Goal: Transaction & Acquisition: Purchase product/service

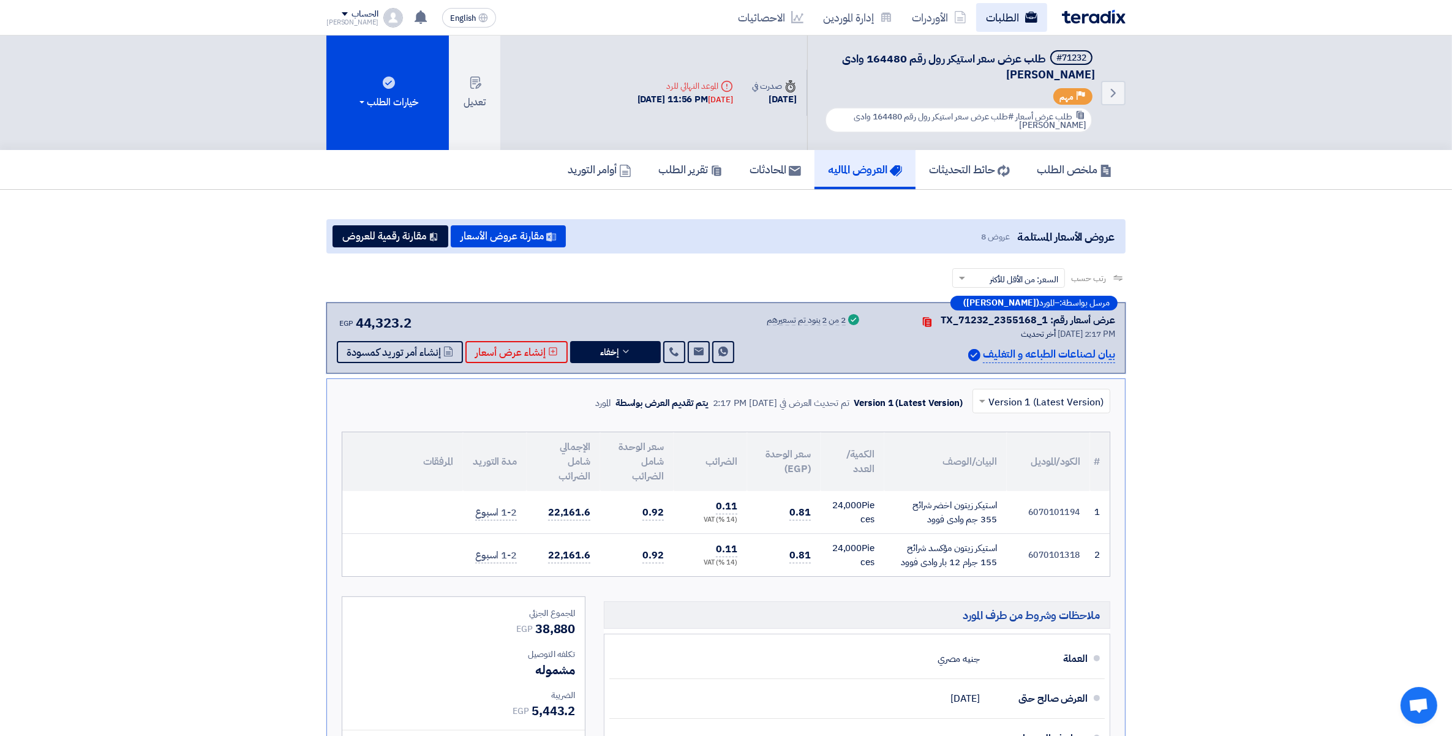
click at [1026, 22] on icon at bounding box center [1031, 17] width 12 height 12
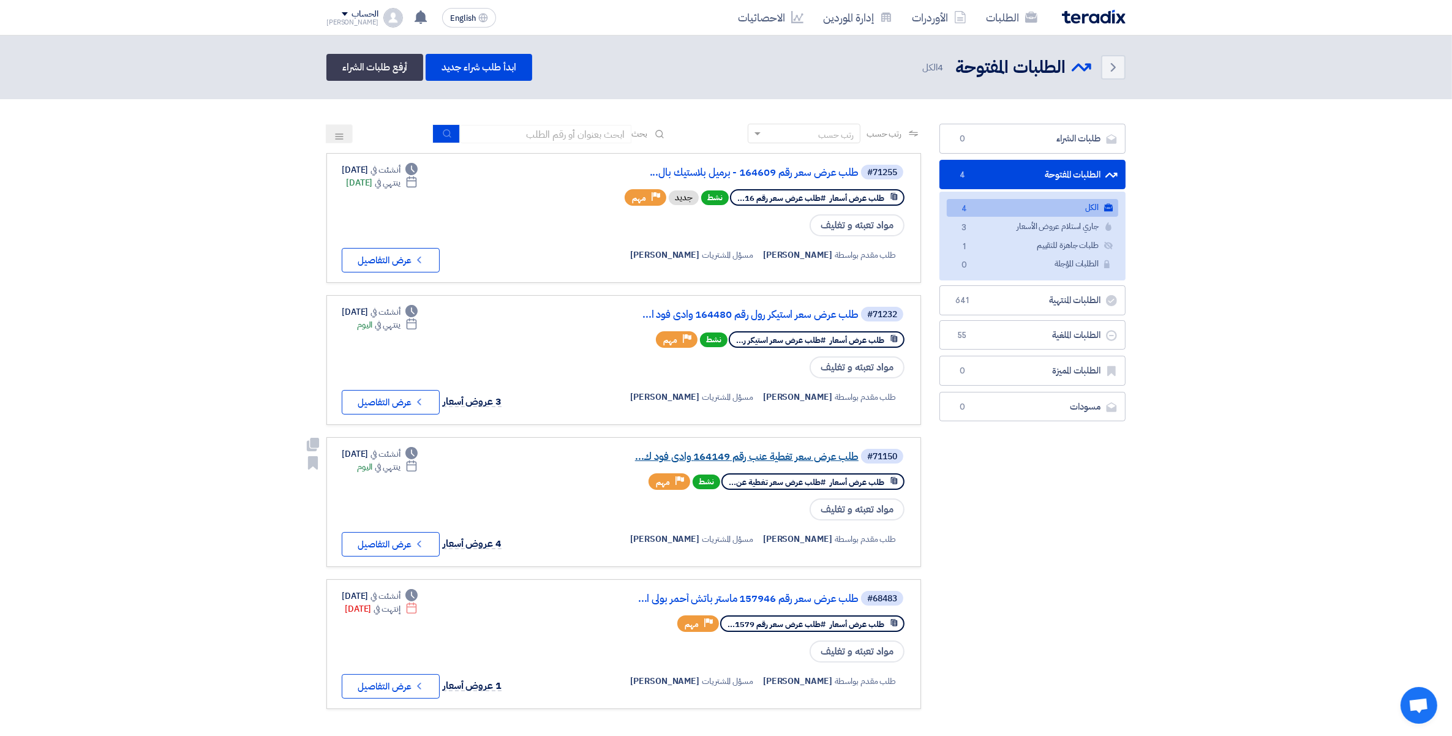
click at [815, 451] on link "طلب عرض سعر تغطية عنب رقم 164149 وادى فود ك..." at bounding box center [736, 456] width 245 height 11
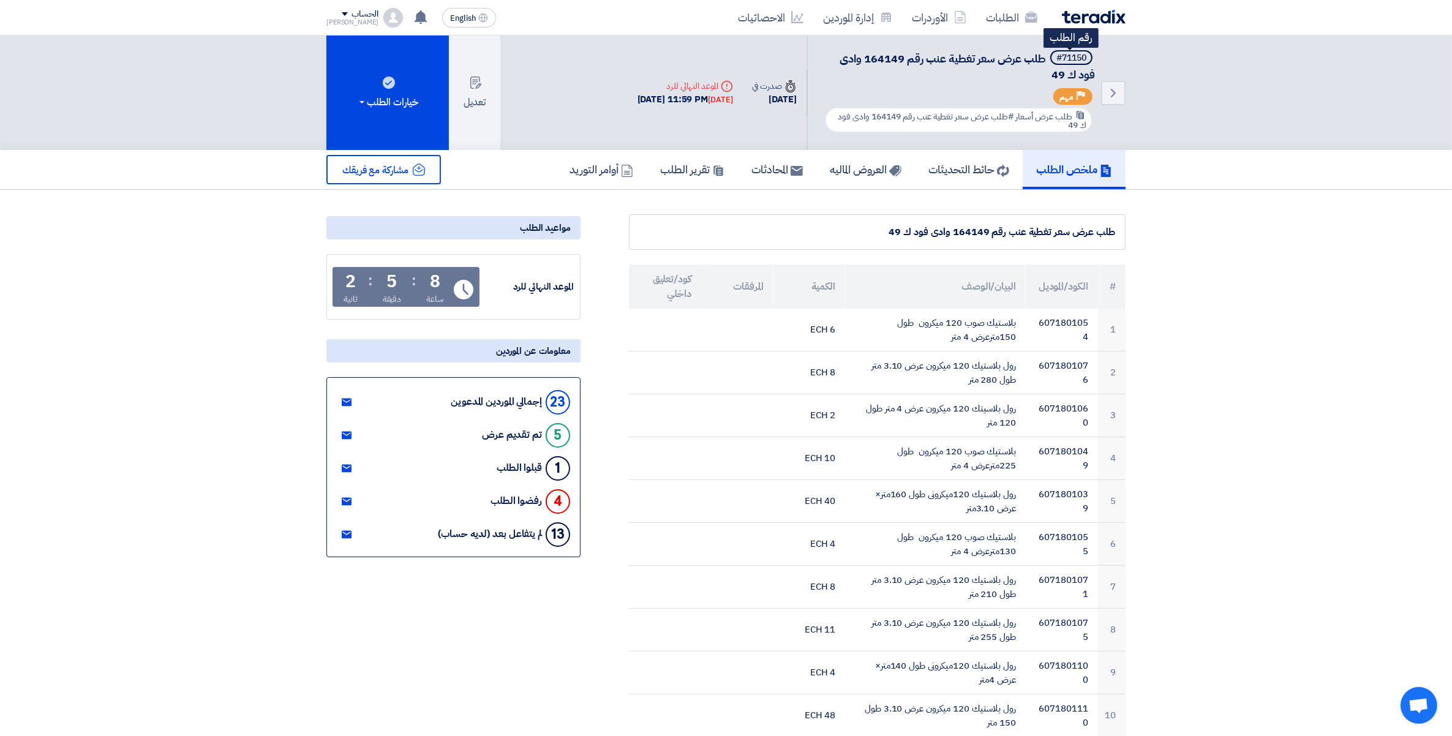
click at [1075, 57] on div "#71150" at bounding box center [1071, 58] width 30 height 9
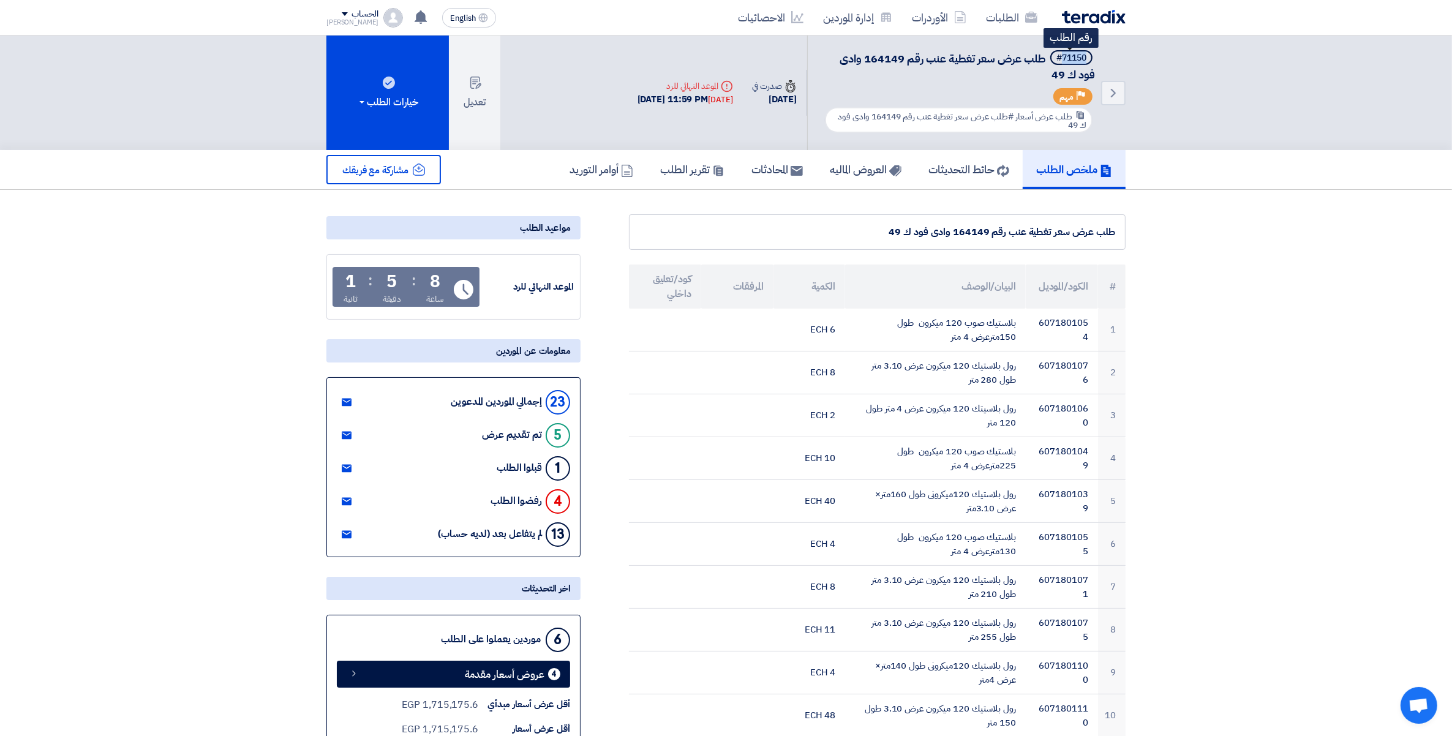
copy div "71150"
click at [867, 167] on h5 "العروض الماليه" at bounding box center [866, 169] width 72 height 14
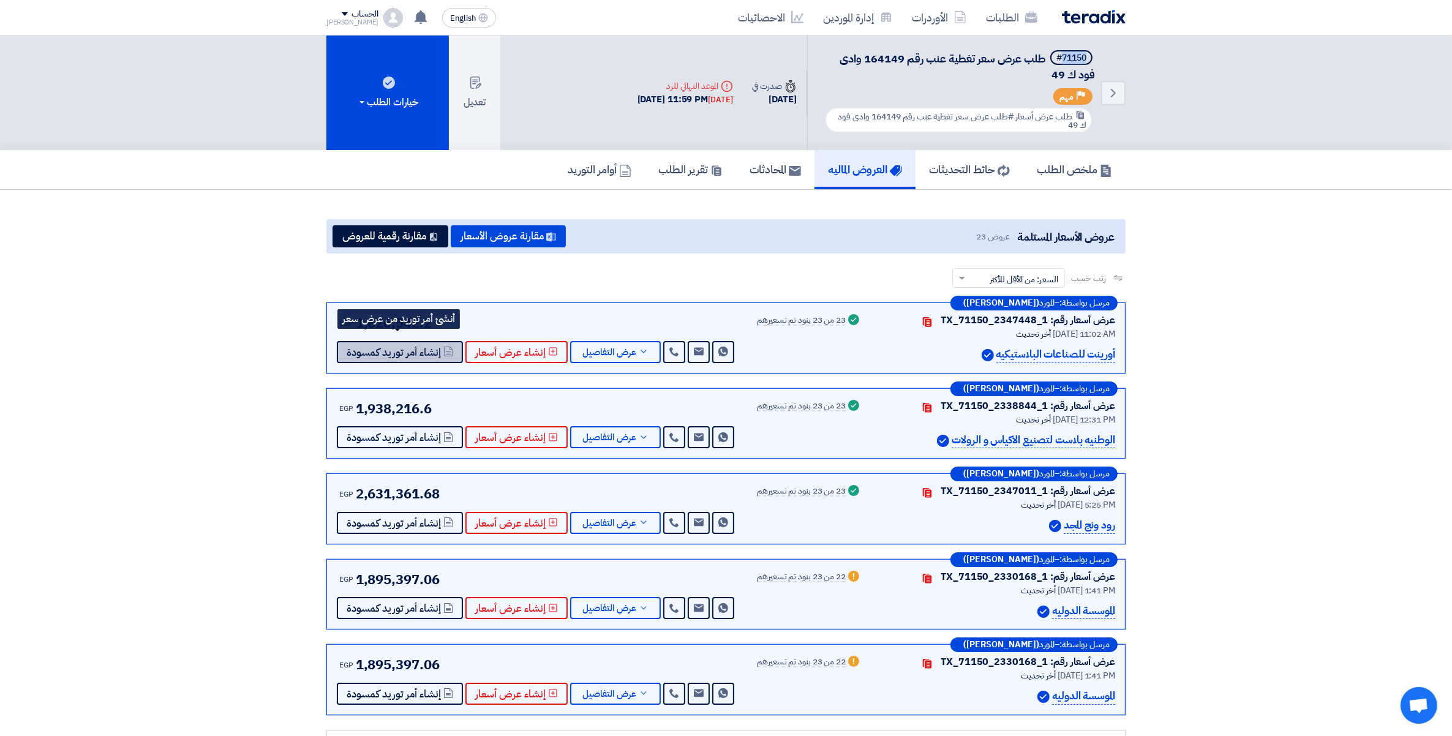
click at [408, 348] on span "إنشاء أمر توريد كمسودة" at bounding box center [394, 352] width 94 height 9
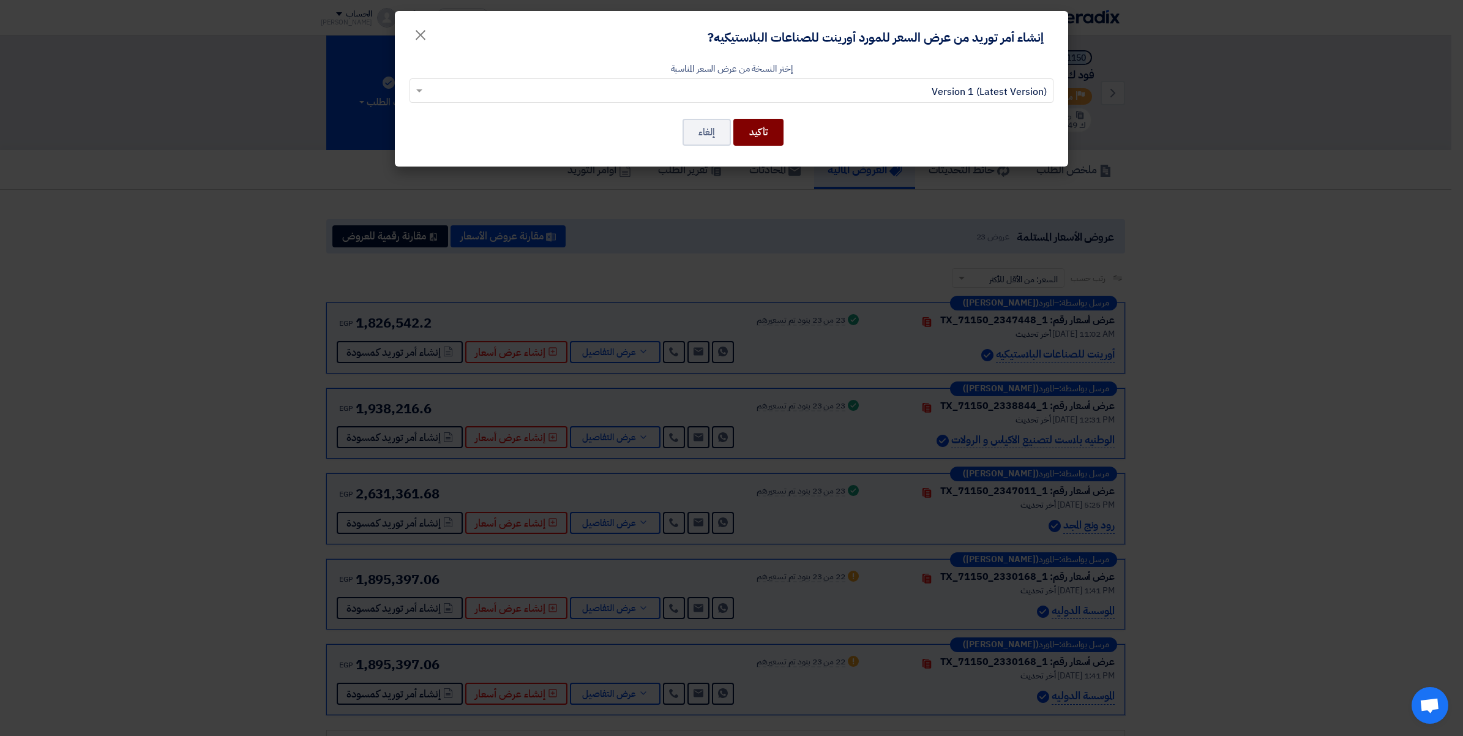
click at [757, 141] on button "تأكيد" at bounding box center [759, 132] width 50 height 27
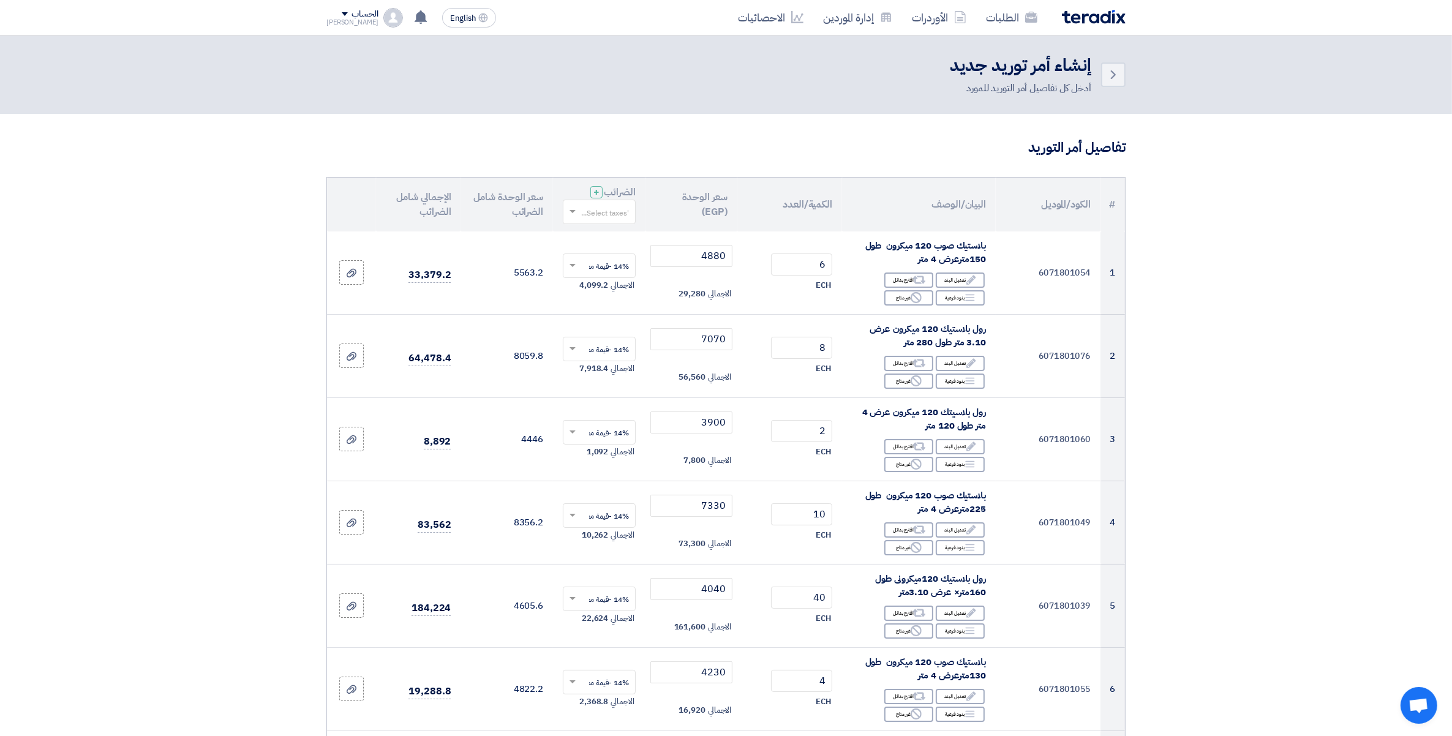
click at [591, 208] on input "text" at bounding box center [606, 213] width 48 height 20
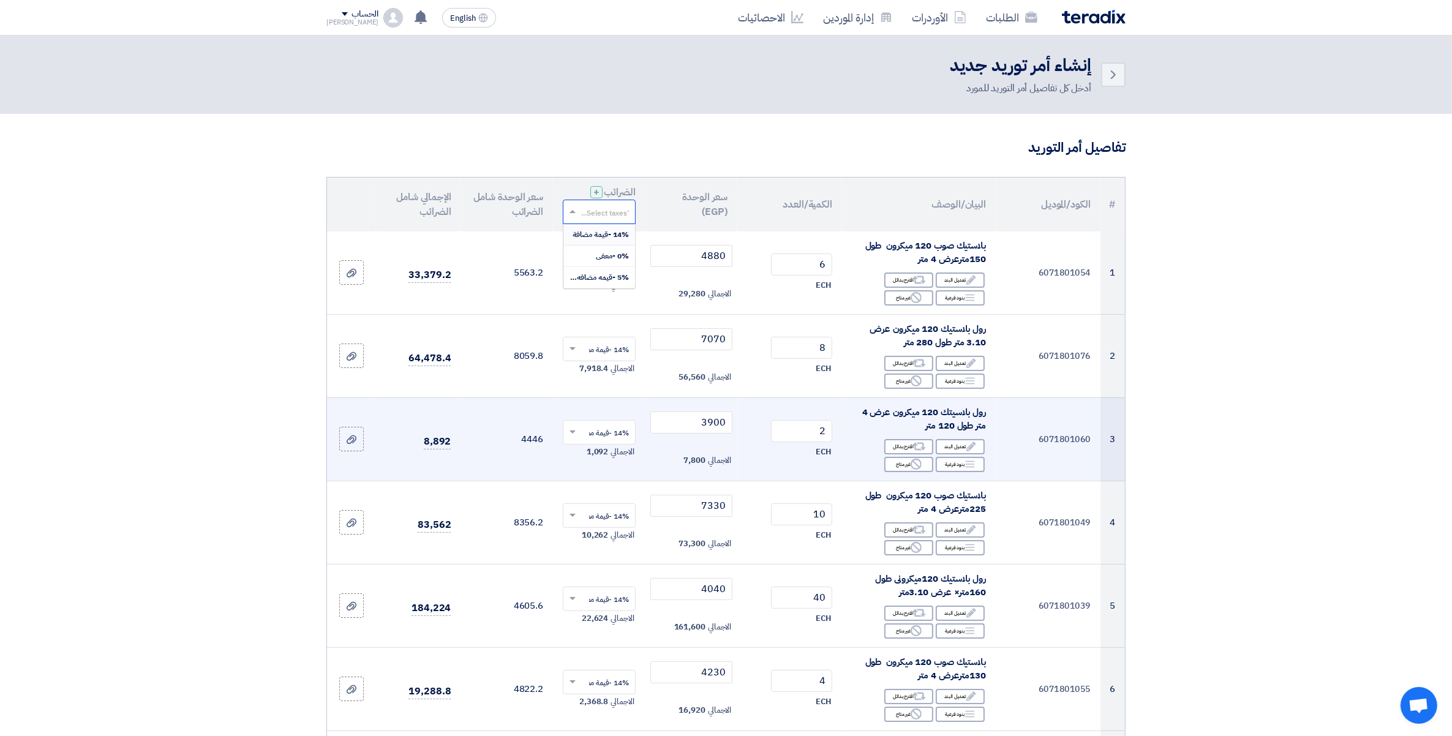
click at [606, 235] on span "14% -قيمة مضافة" at bounding box center [601, 234] width 56 height 11
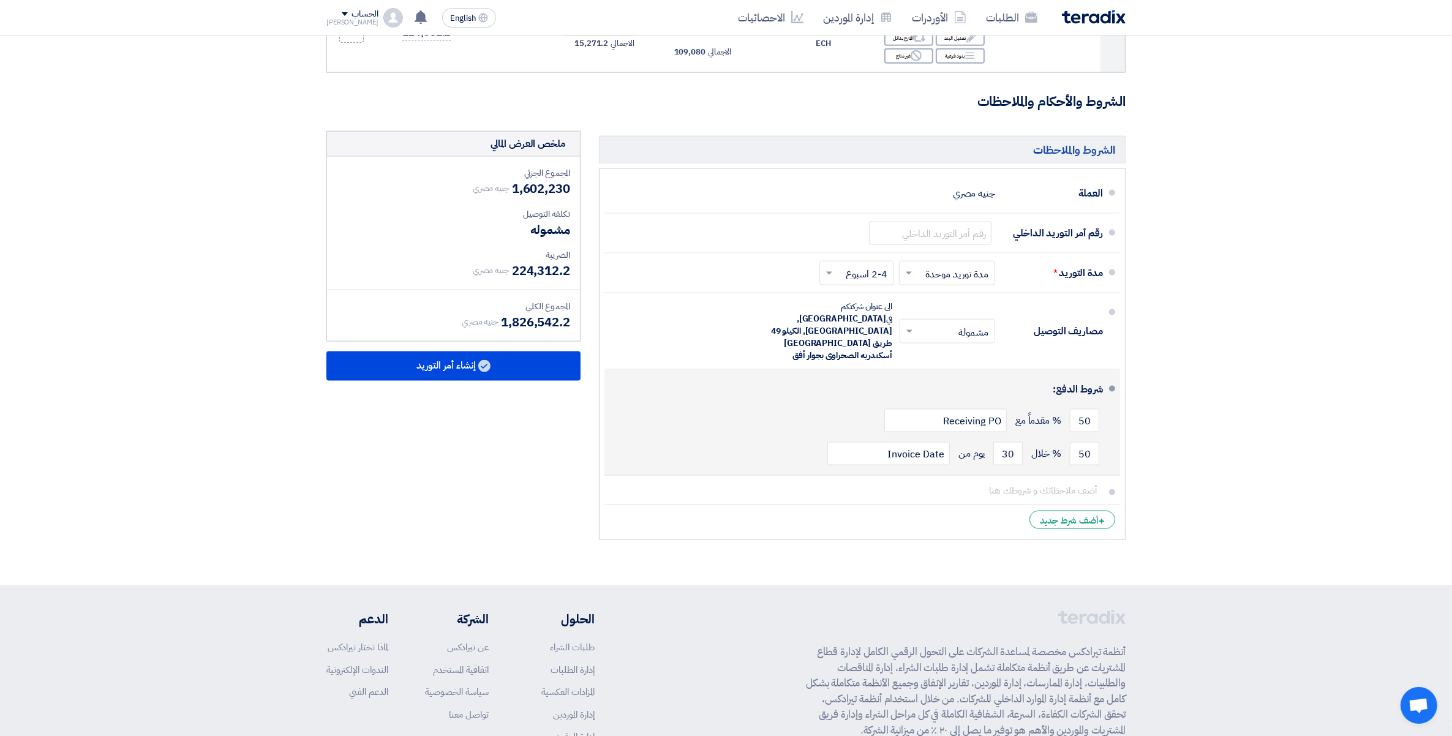
scroll to position [2183, 0]
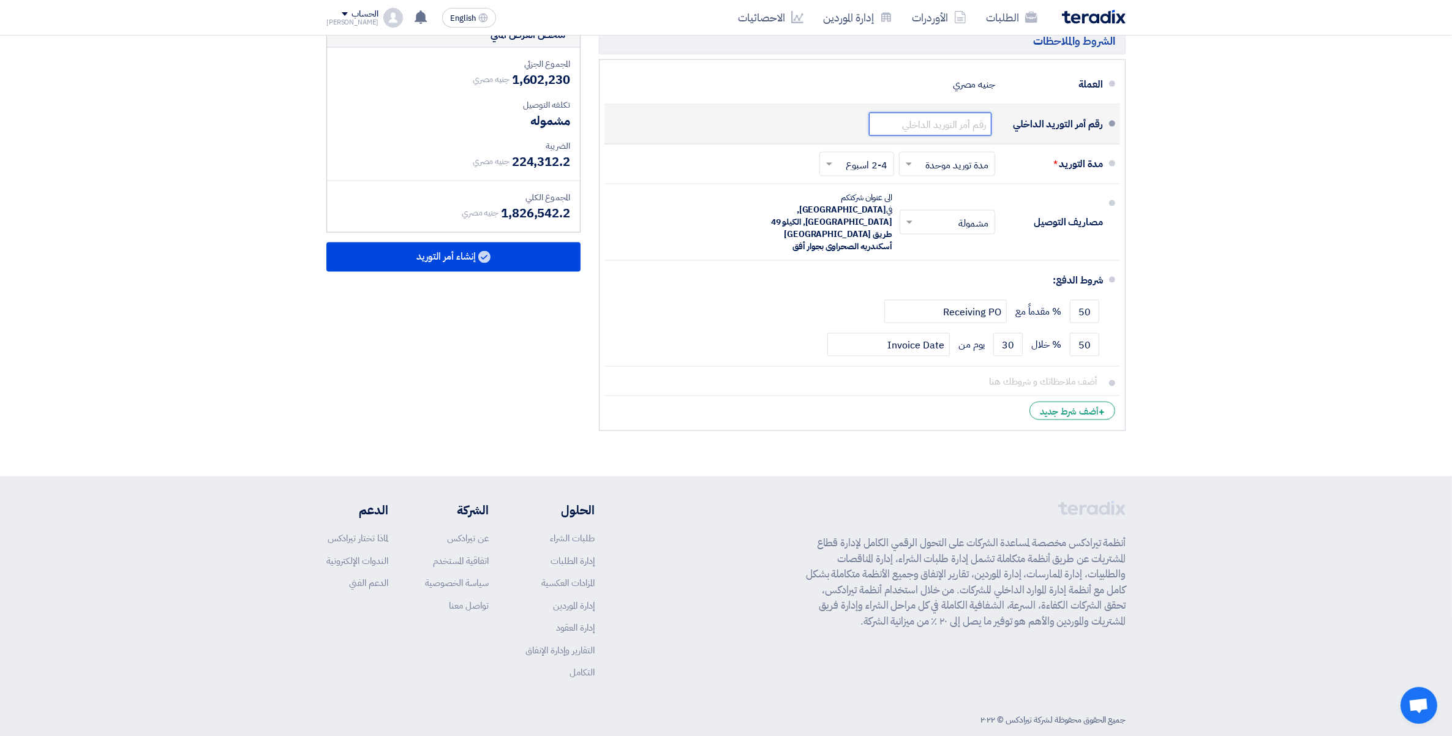
click at [961, 127] on input "text" at bounding box center [930, 124] width 122 height 23
paste input "164149/1"
type input "164149/1"
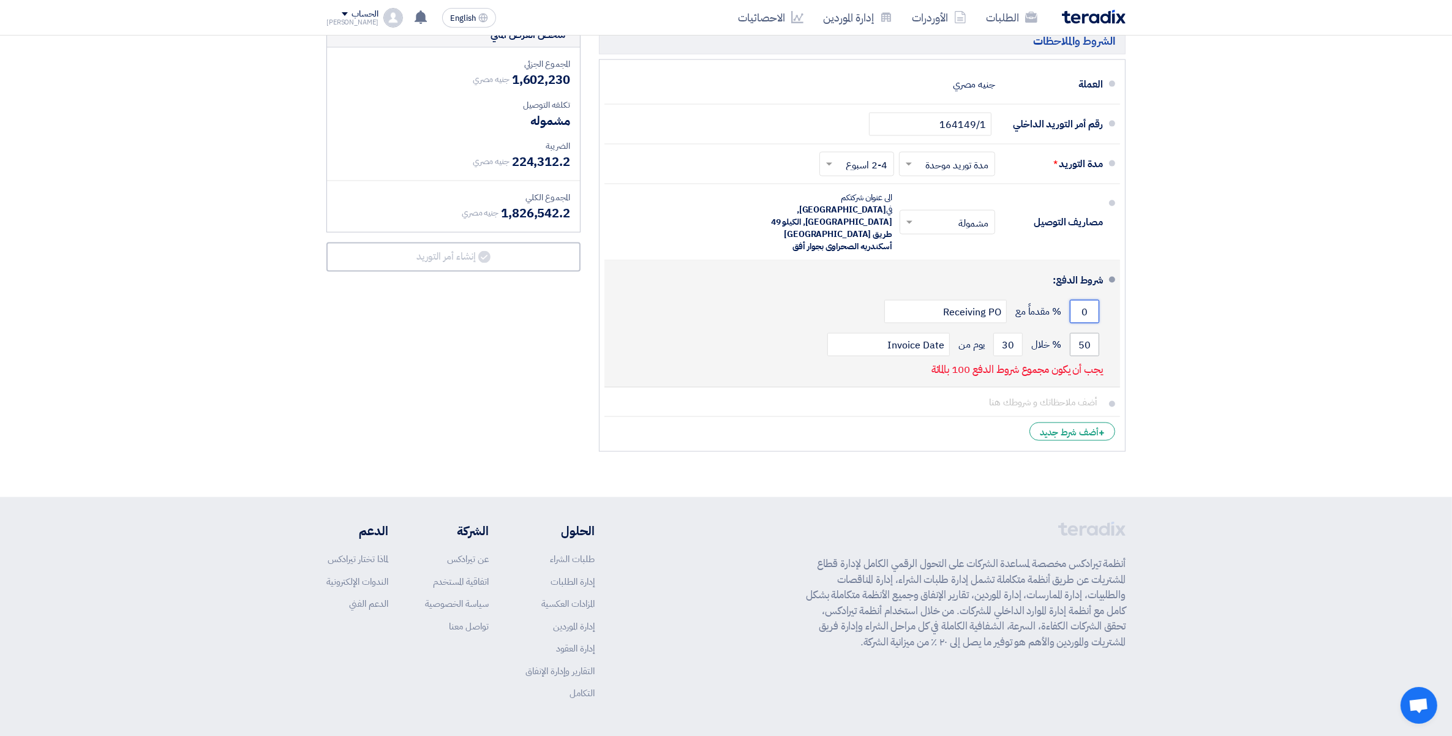
type input "0"
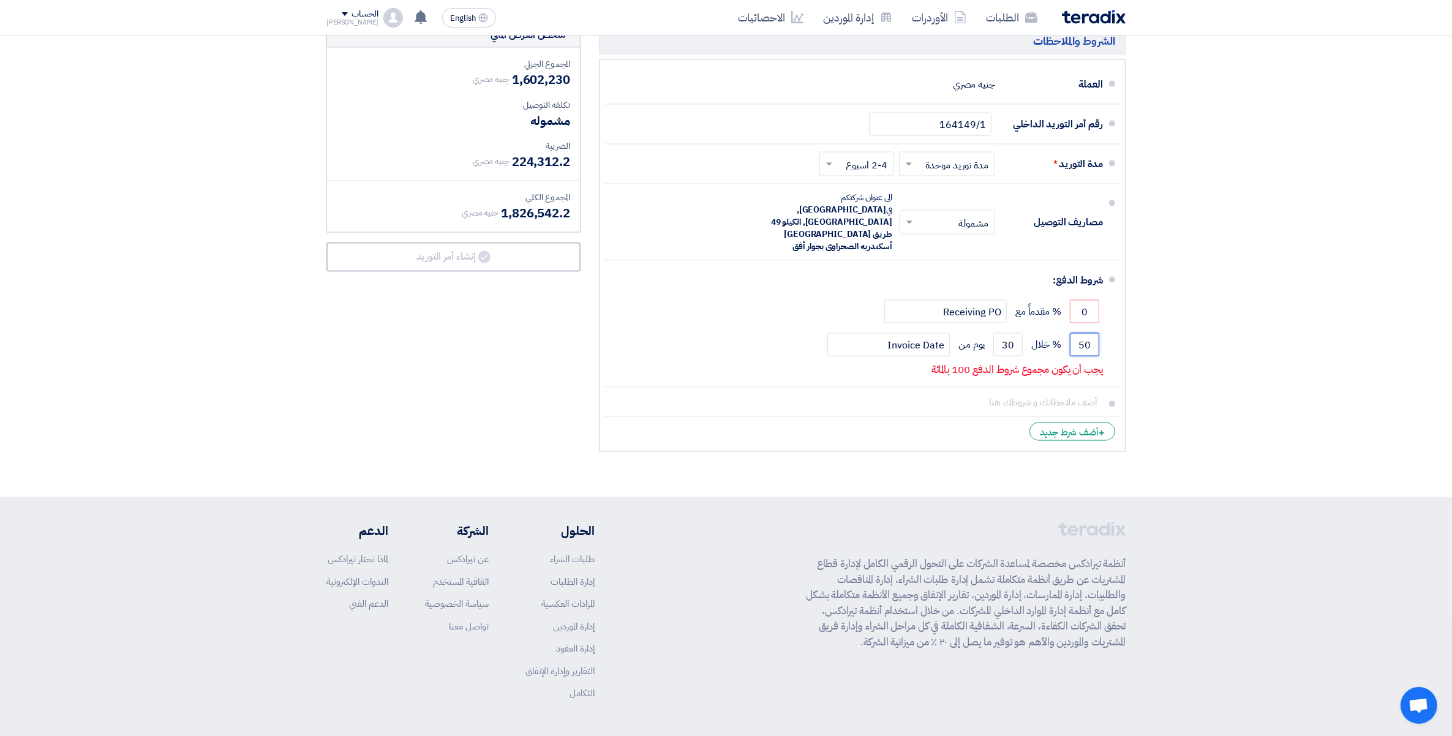
drag, startPoint x: 1072, startPoint y: 323, endPoint x: 1228, endPoint y: 329, distance: 155.7
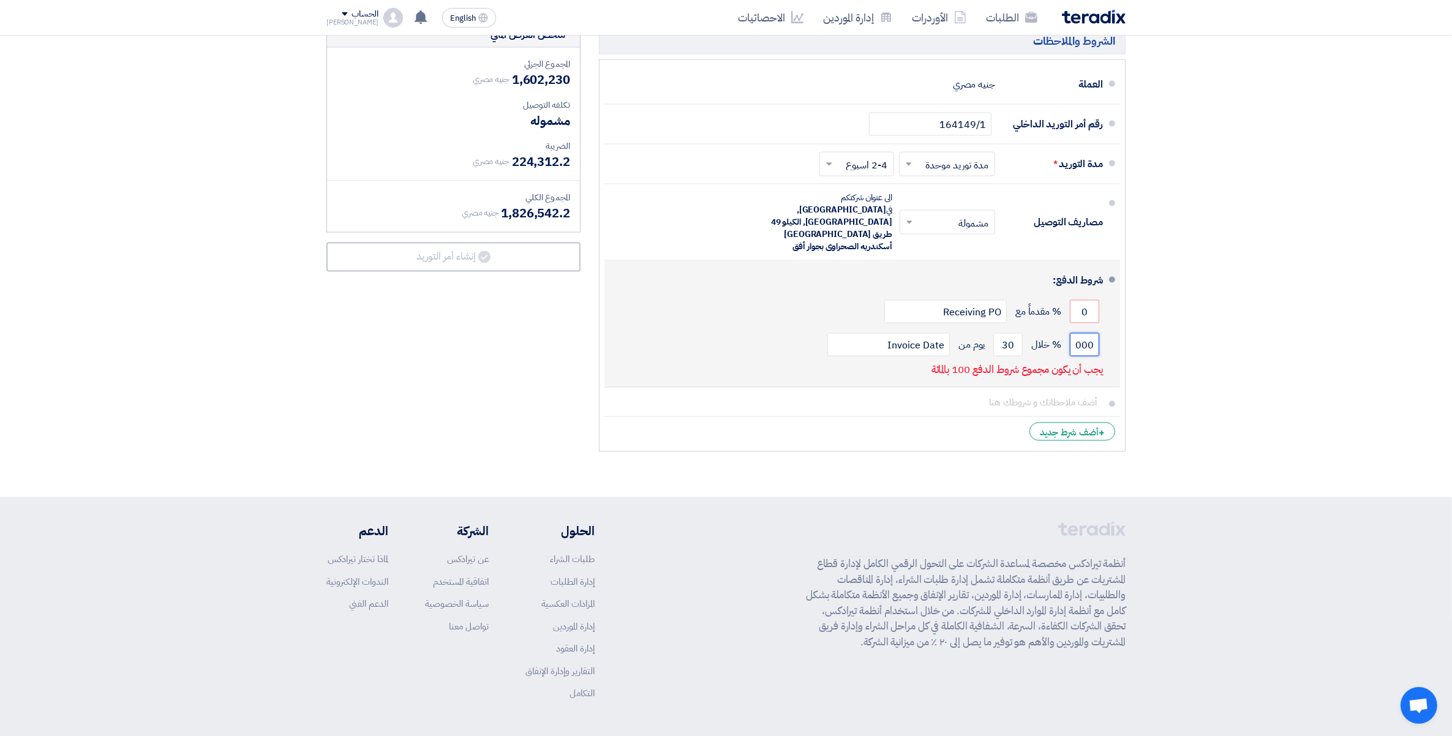
scroll to position [0, -5]
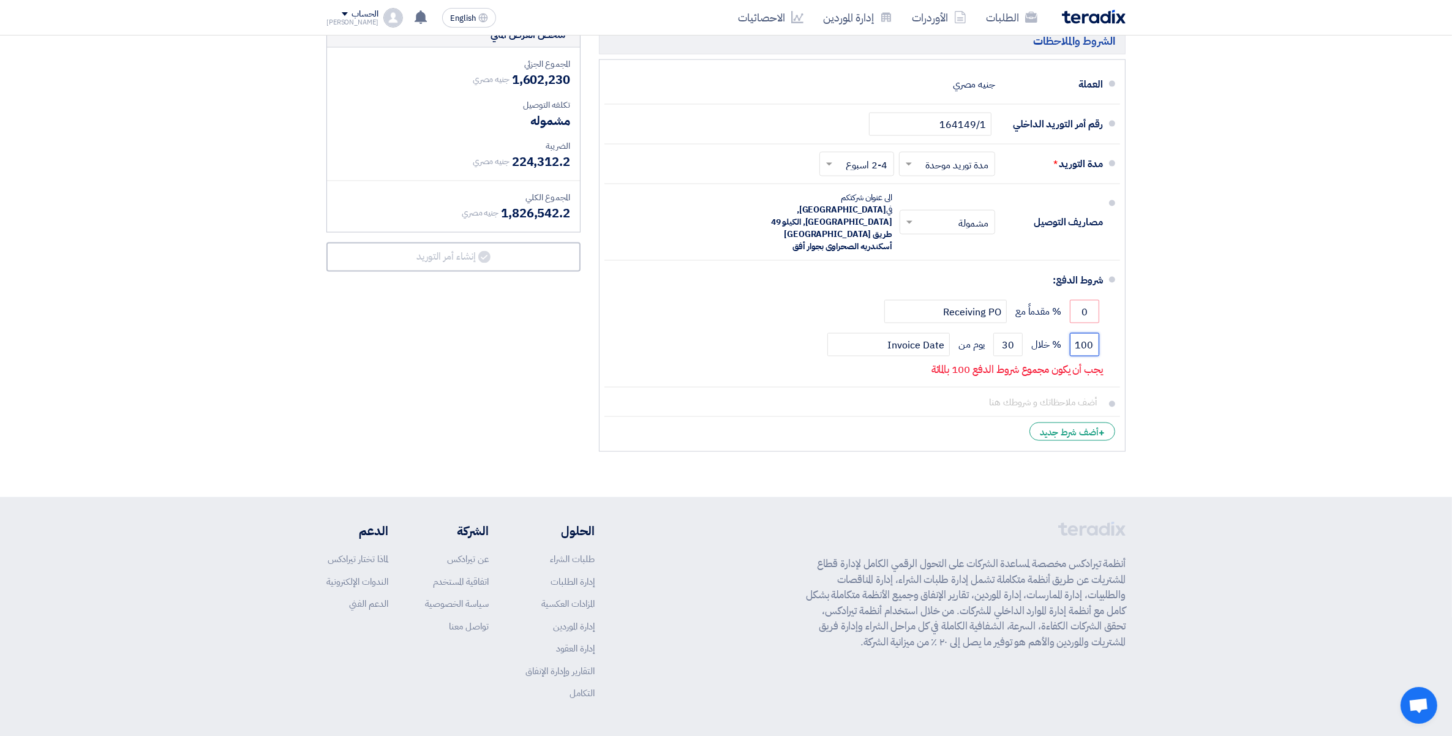
drag, startPoint x: 1075, startPoint y: 328, endPoint x: 1184, endPoint y: 332, distance: 109.1
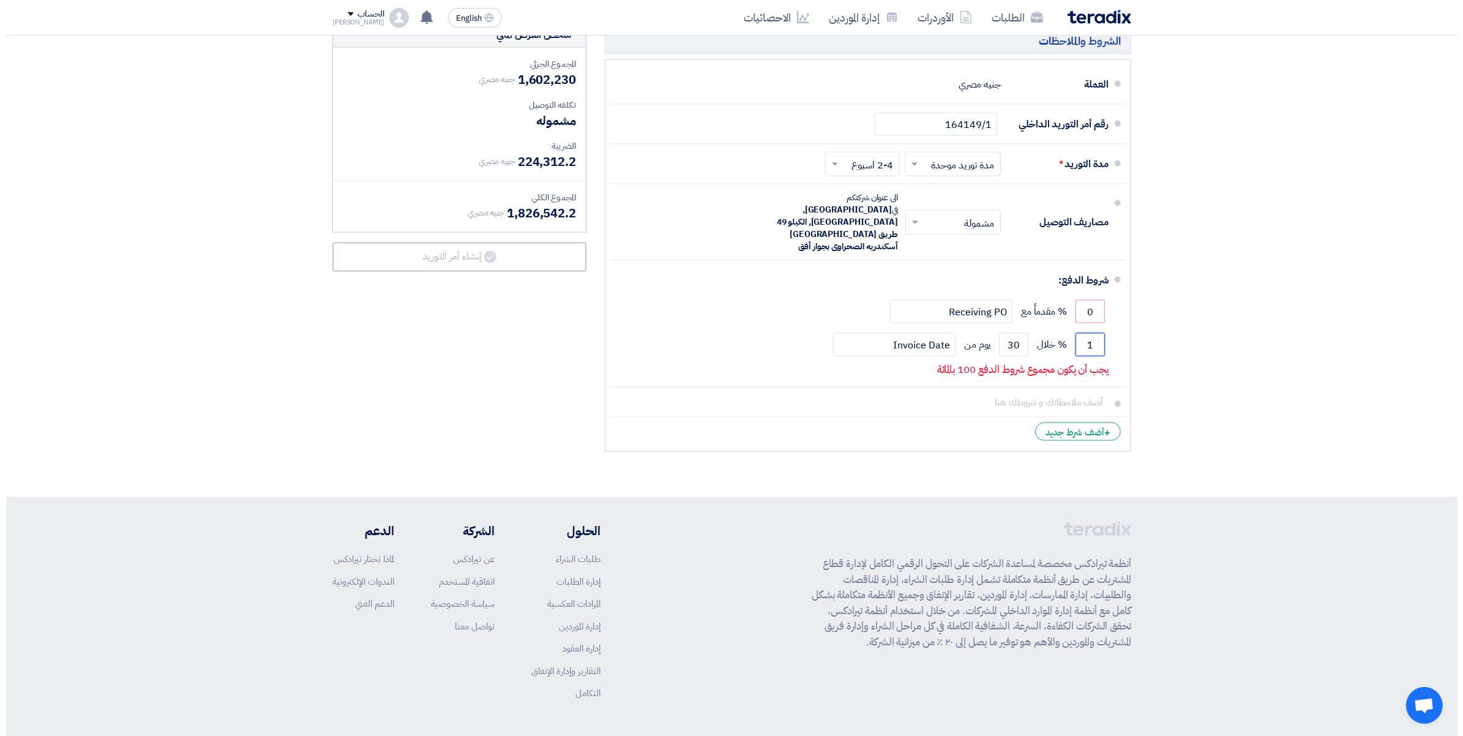
scroll to position [0, 0]
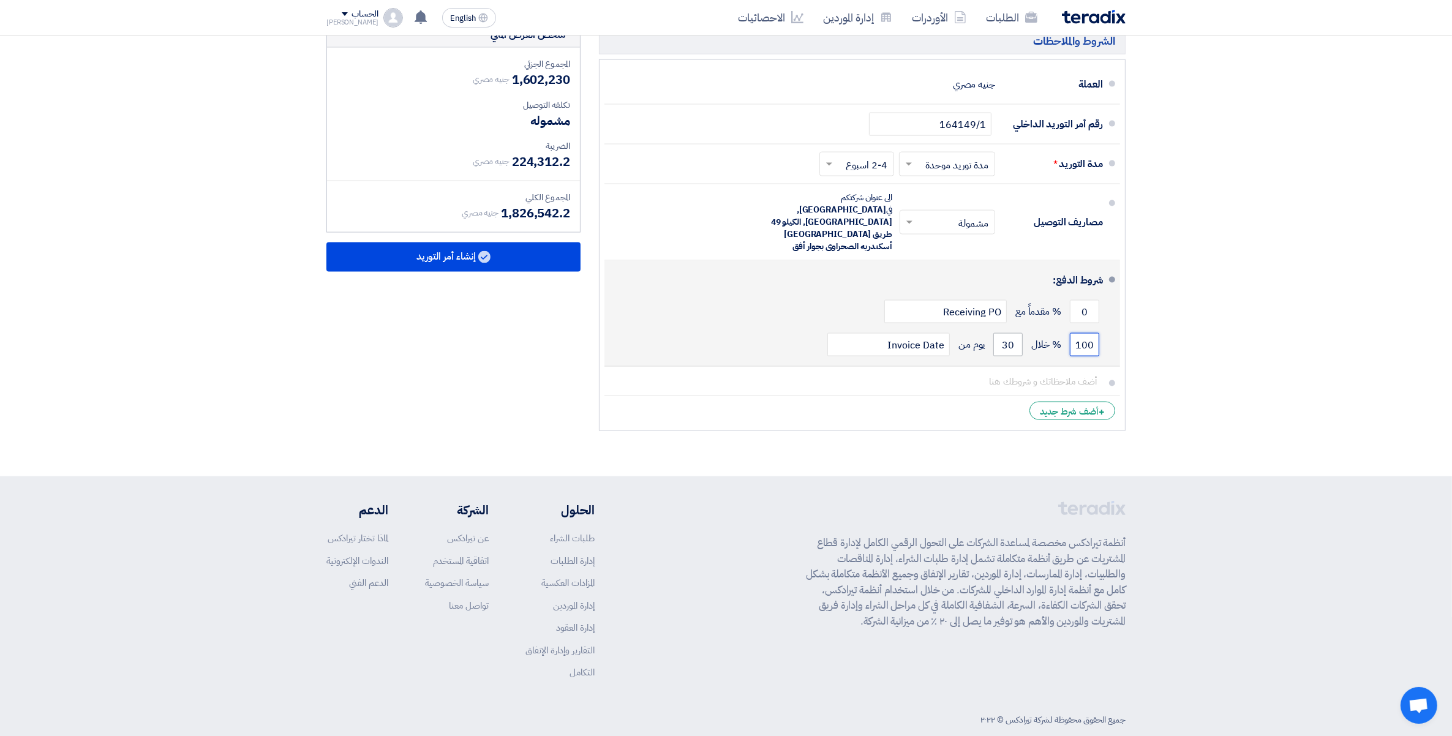
type input "100"
click at [1005, 333] on input "30" at bounding box center [1007, 344] width 29 height 23
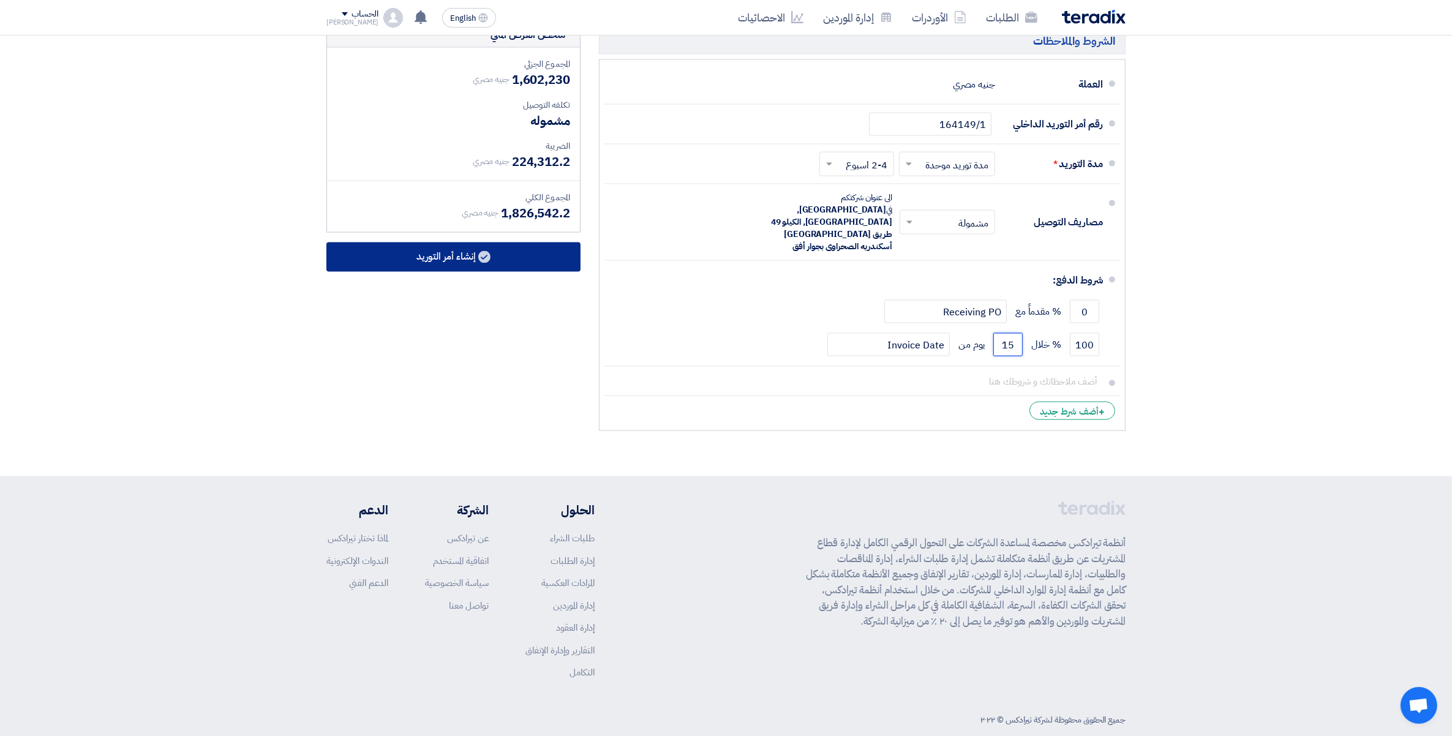
type input "15"
click at [475, 258] on button "إنشاء أمر التوريد" at bounding box center [453, 256] width 254 height 29
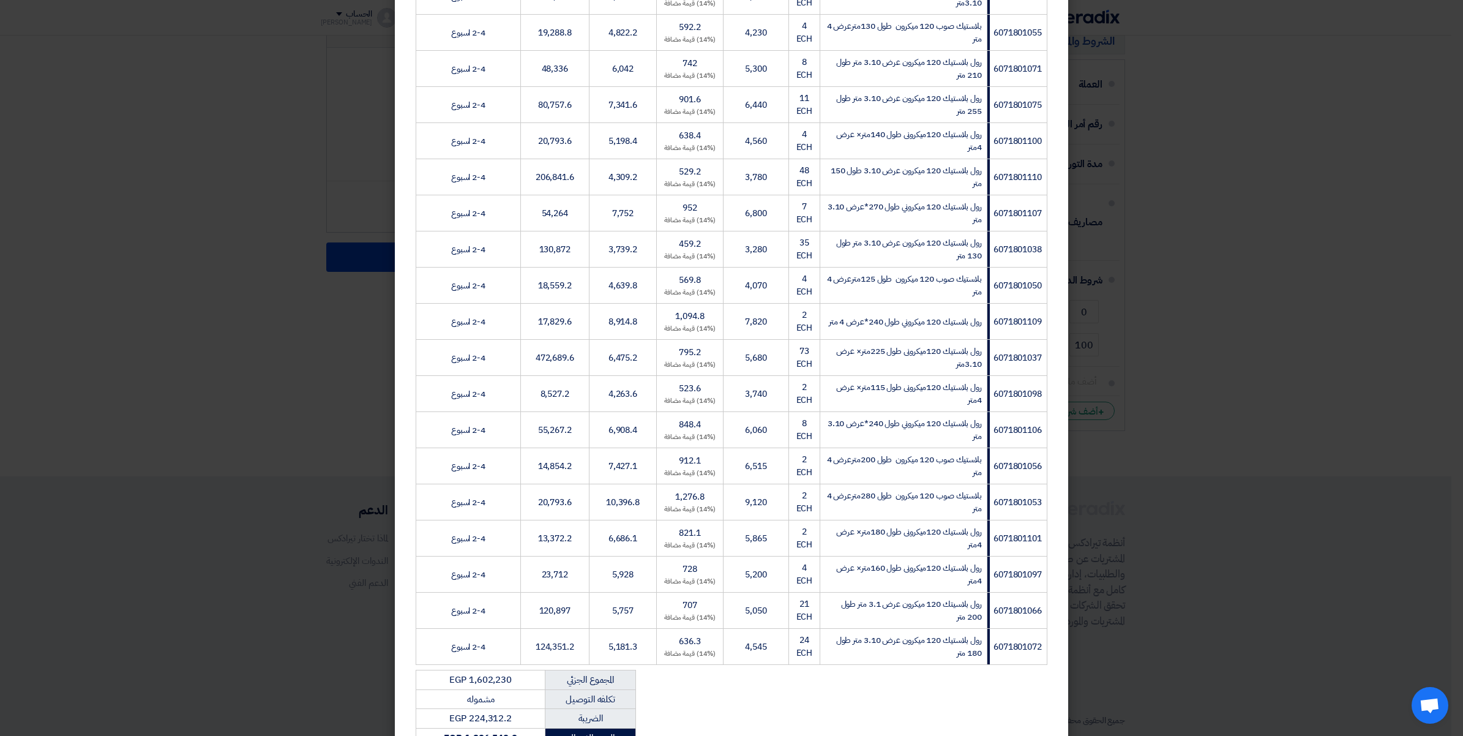
scroll to position [628, 0]
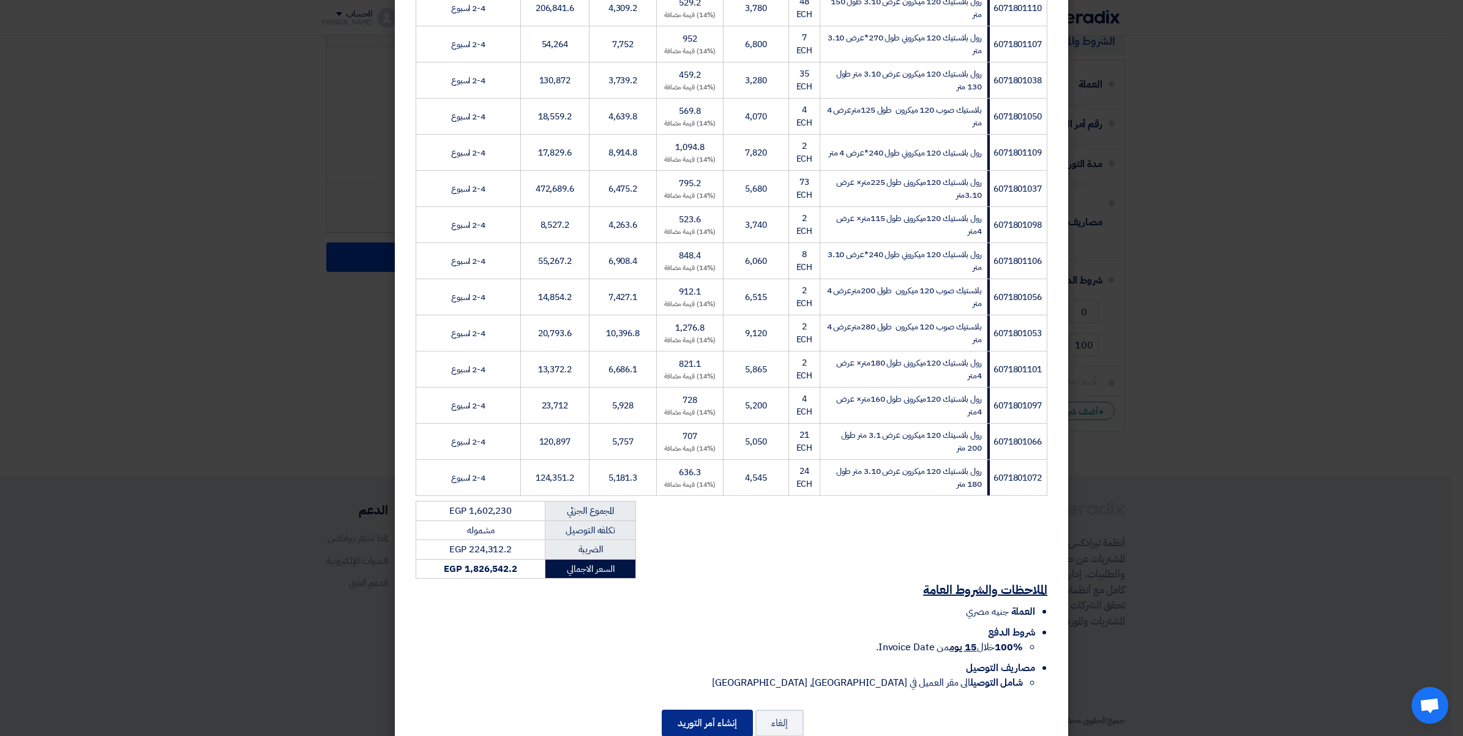
click at [709, 710] on button "إنشاء أمر التوريد" at bounding box center [707, 723] width 91 height 27
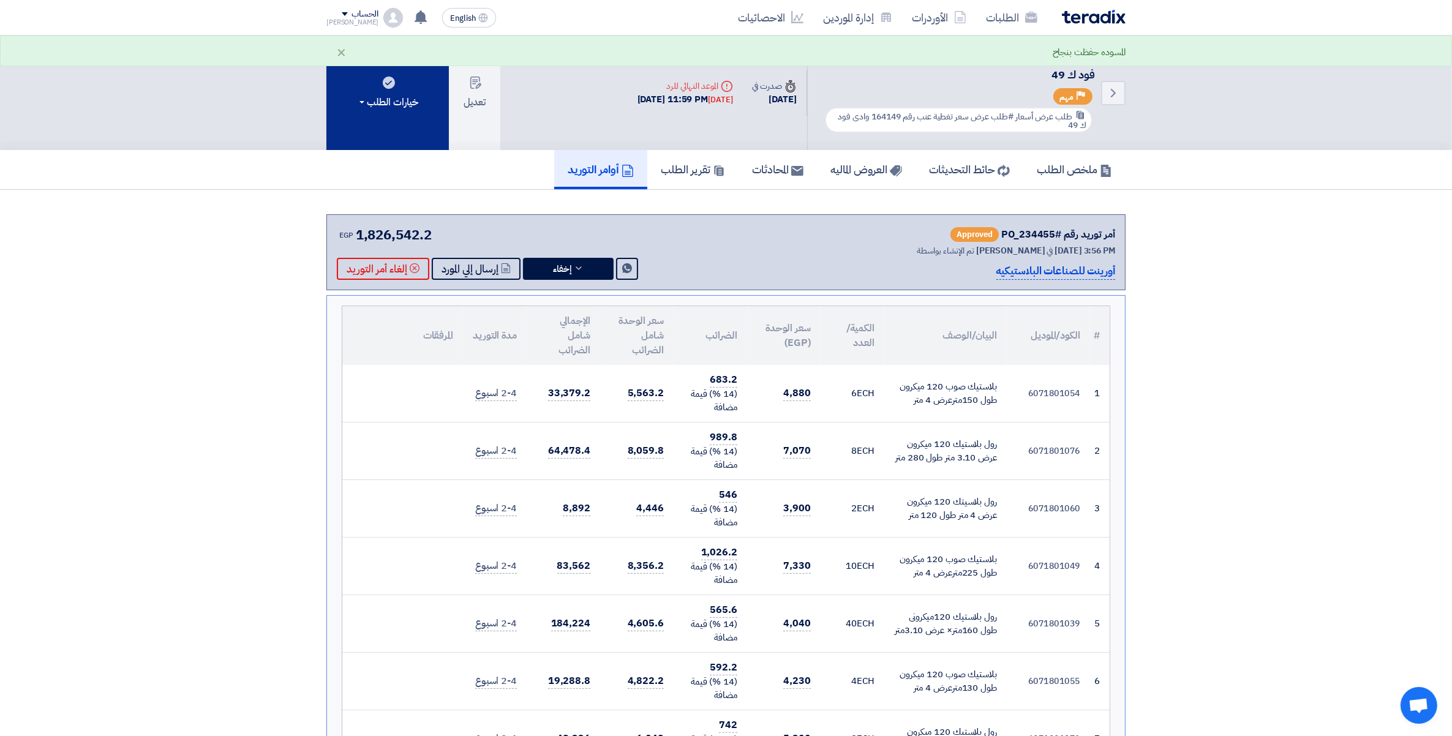
click at [420, 99] on button "خيارات الطلب" at bounding box center [387, 93] width 122 height 115
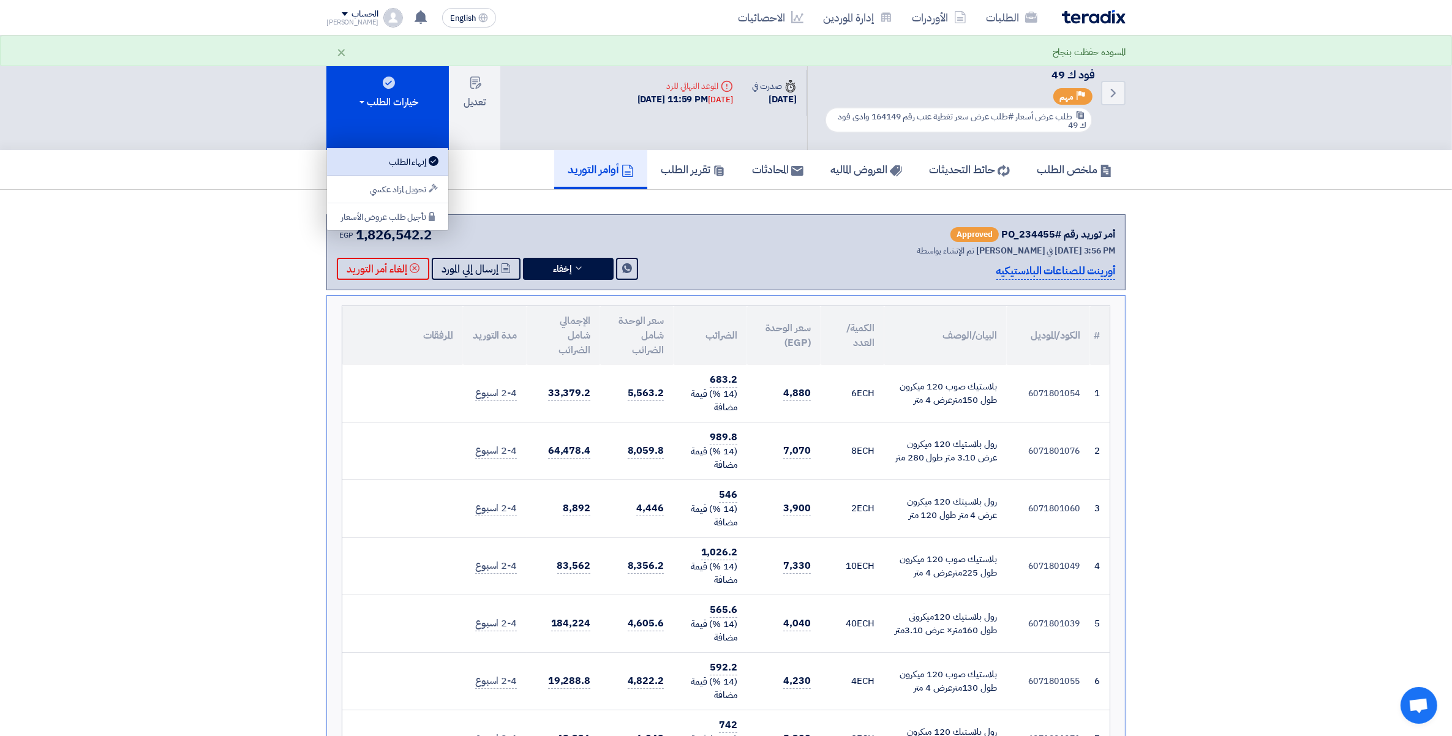
click at [401, 163] on div "إنهاء الطلب" at bounding box center [387, 161] width 107 height 15
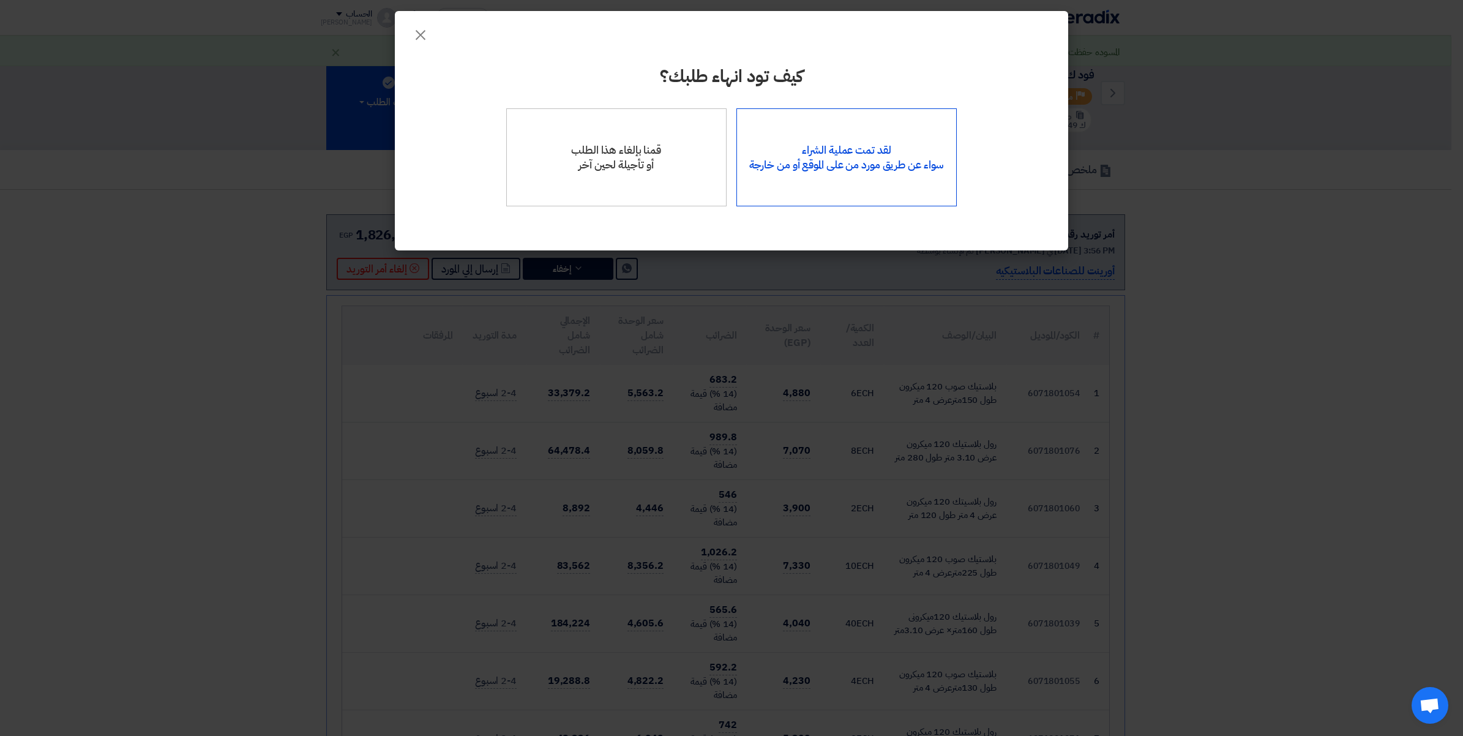
click at [870, 133] on div "لقد تمت عملية الشراء سواء عن طريق مورد من على الموقع أو من خارجة" at bounding box center [847, 157] width 221 height 98
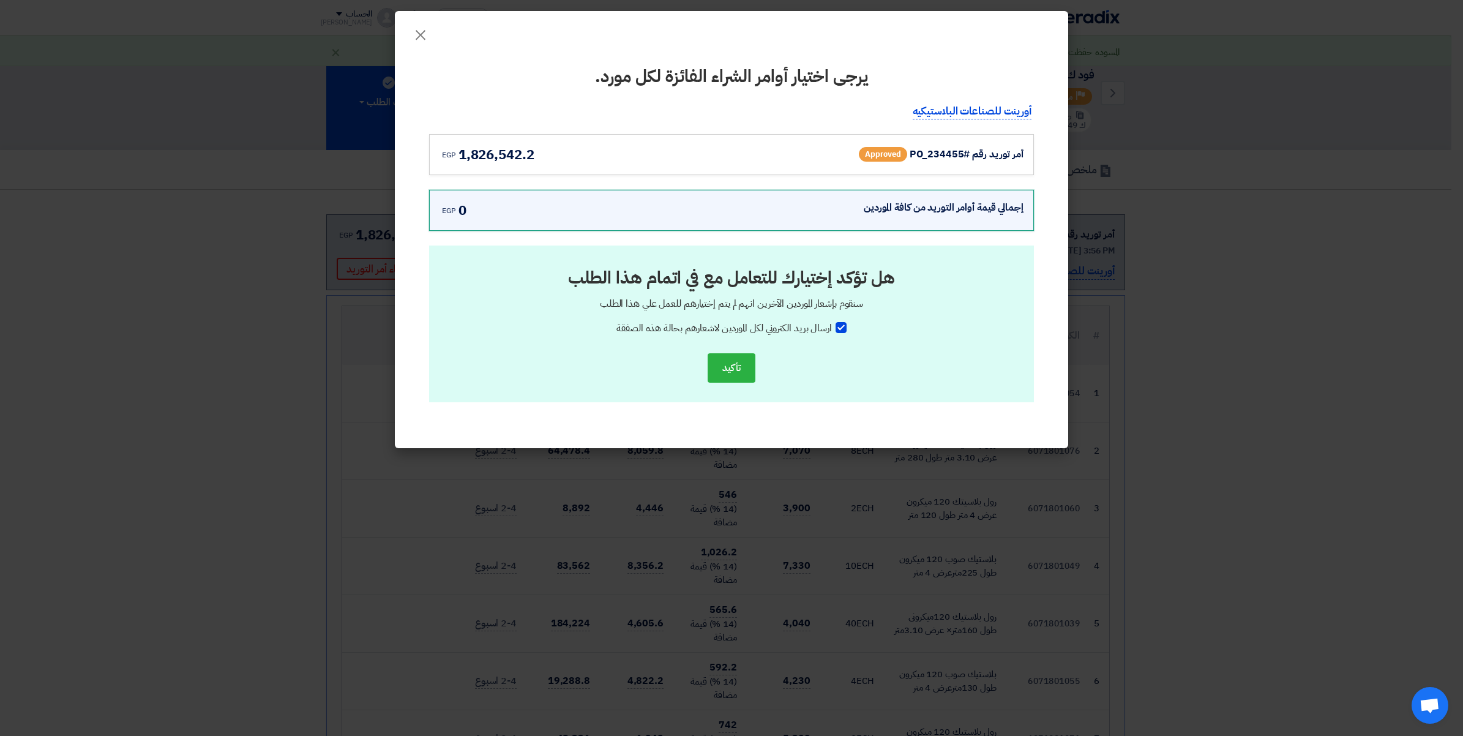
click at [962, 164] on div "أمر توريد رقم #PO_234455 Approved" at bounding box center [904, 155] width 239 height 20
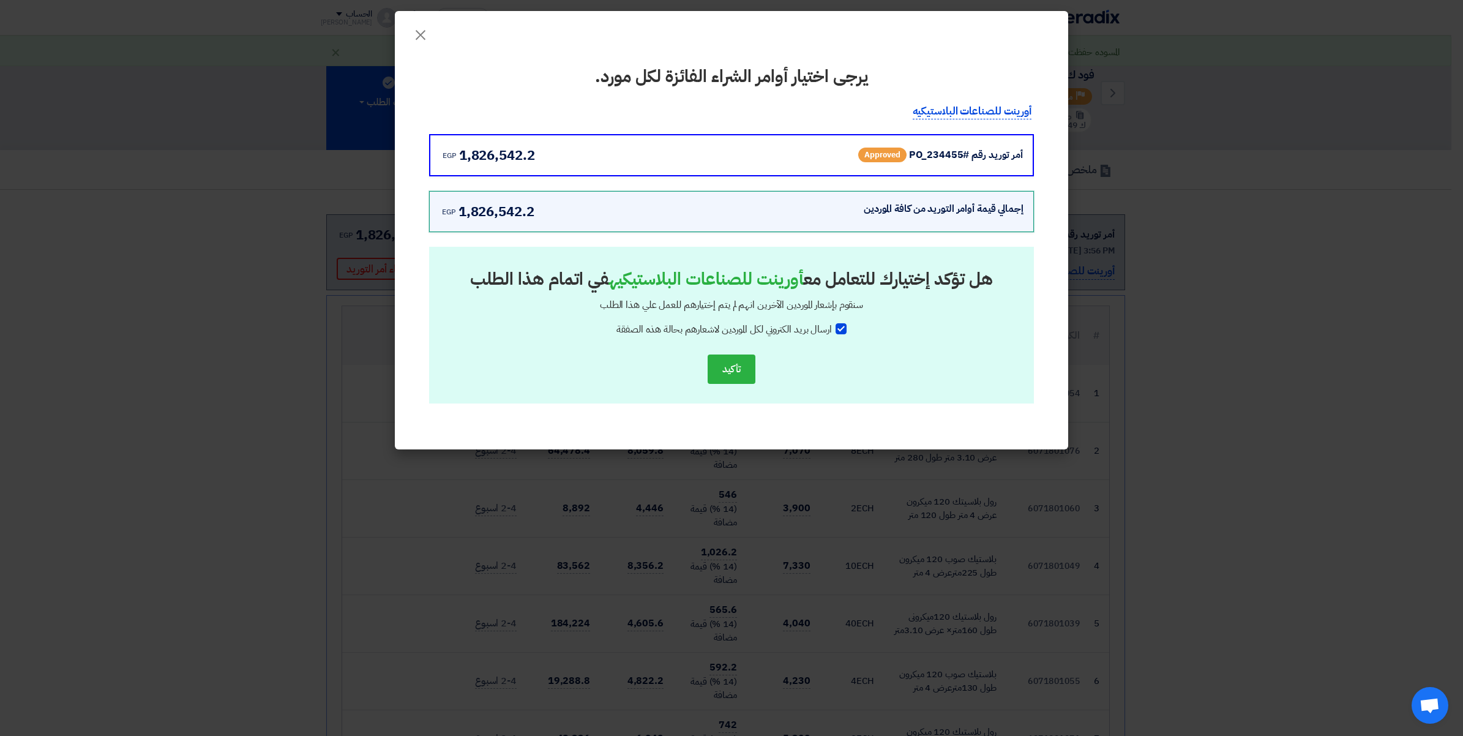
click at [839, 325] on div at bounding box center [841, 328] width 11 height 11
click at [832, 325] on input "ارسال بريد الكتروني لكل الموردين لاشعارهم بحالة هذه الصفقة" at bounding box center [828, 326] width 8 height 8
checkbox input "false"
click at [730, 368] on button "تأكيد" at bounding box center [732, 369] width 48 height 29
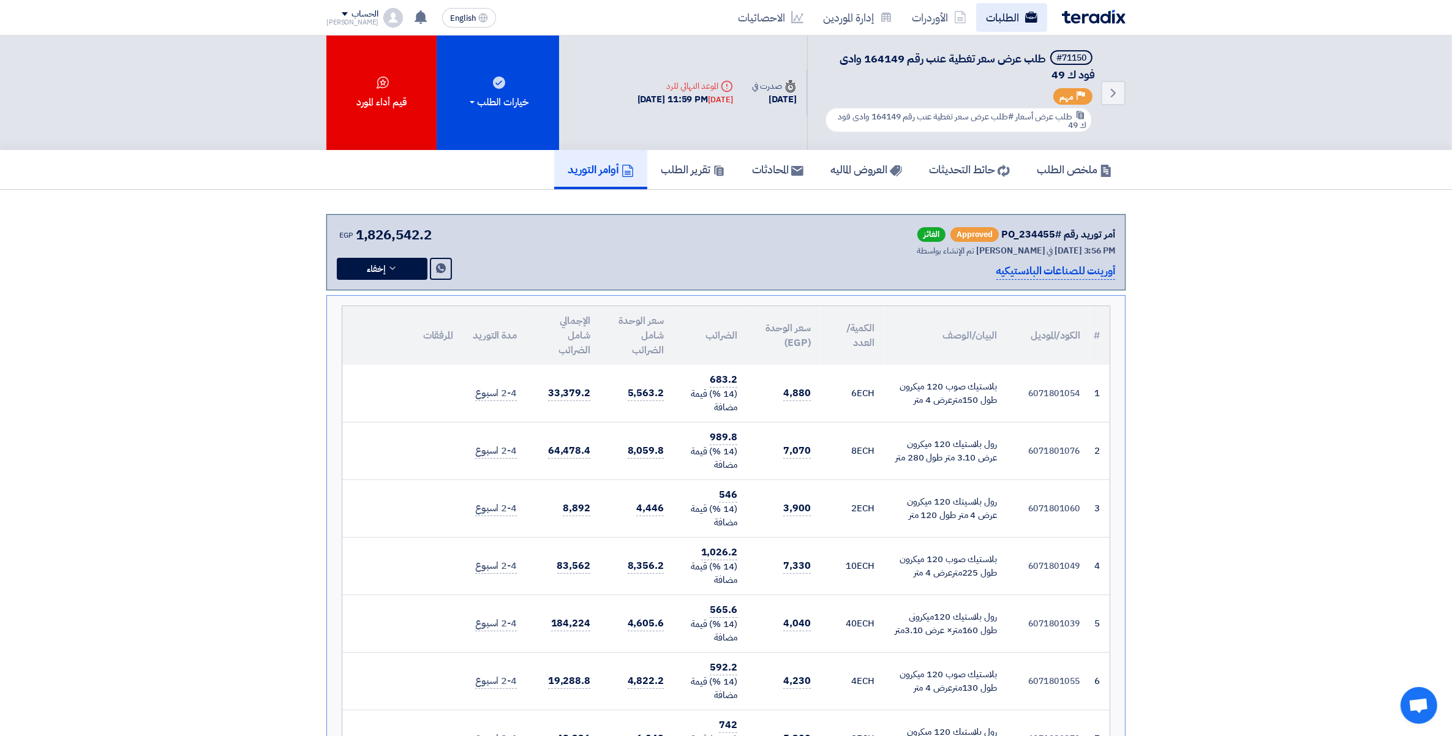
click at [1005, 15] on link "الطلبات" at bounding box center [1011, 17] width 71 height 29
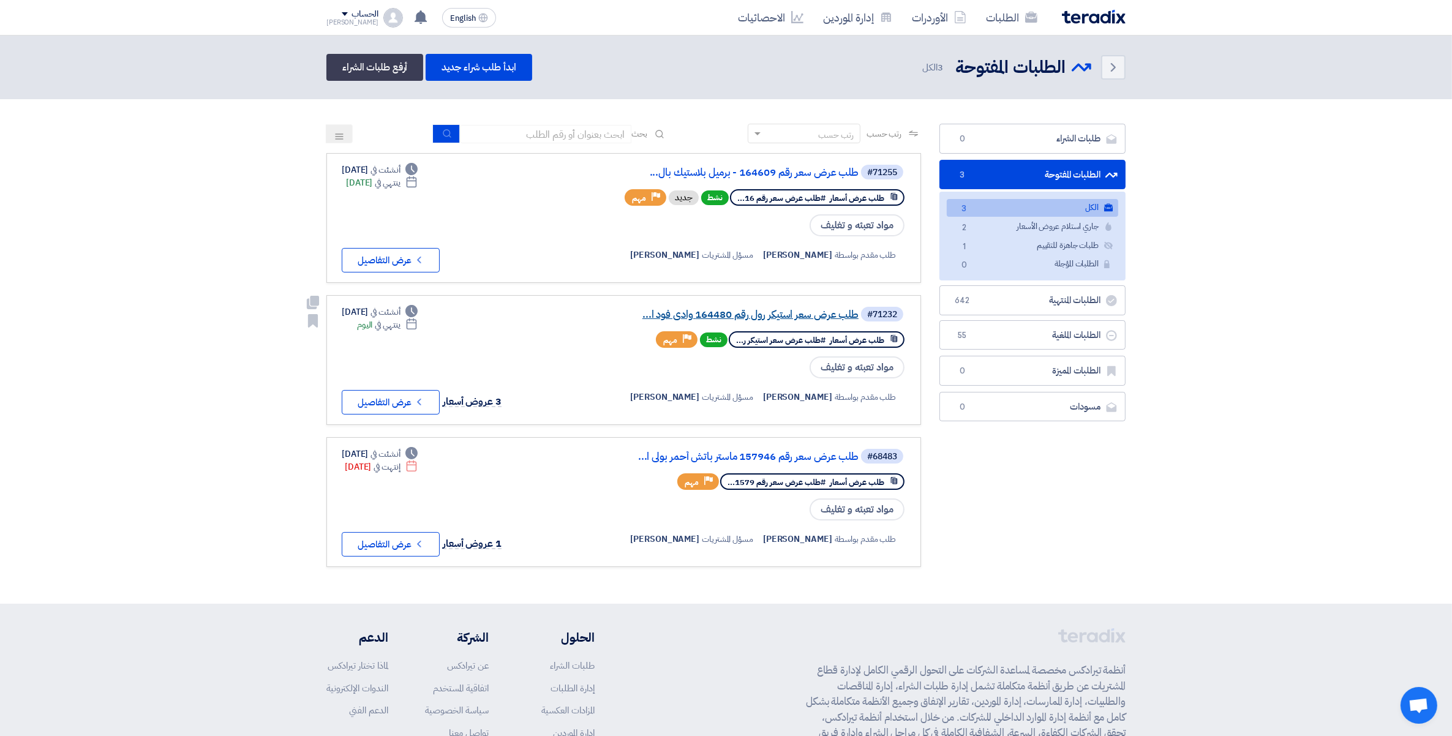
click at [813, 309] on link "طلب عرض سعر استيكر رول رقم 164480 وادى فود ا..." at bounding box center [736, 314] width 245 height 11
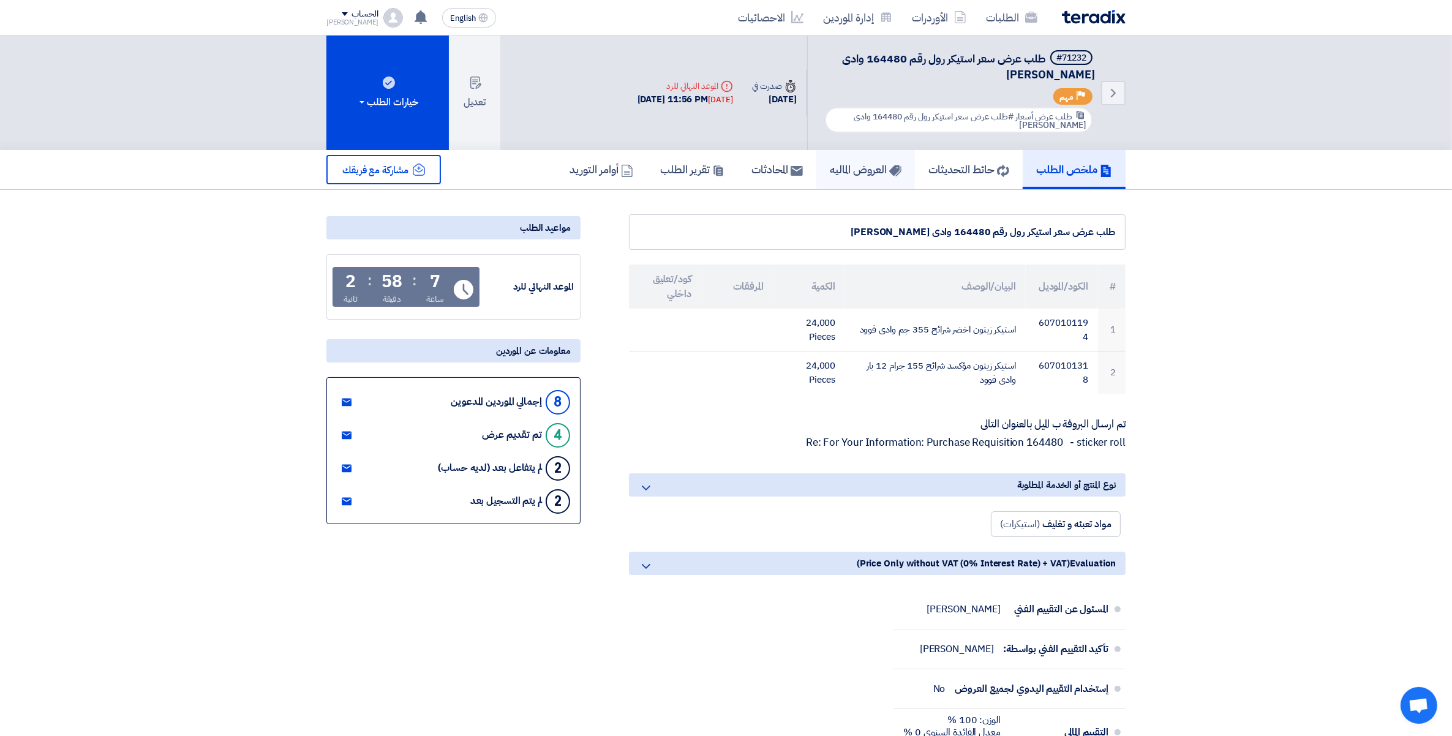
click at [844, 175] on link "العروض الماليه" at bounding box center [865, 169] width 99 height 39
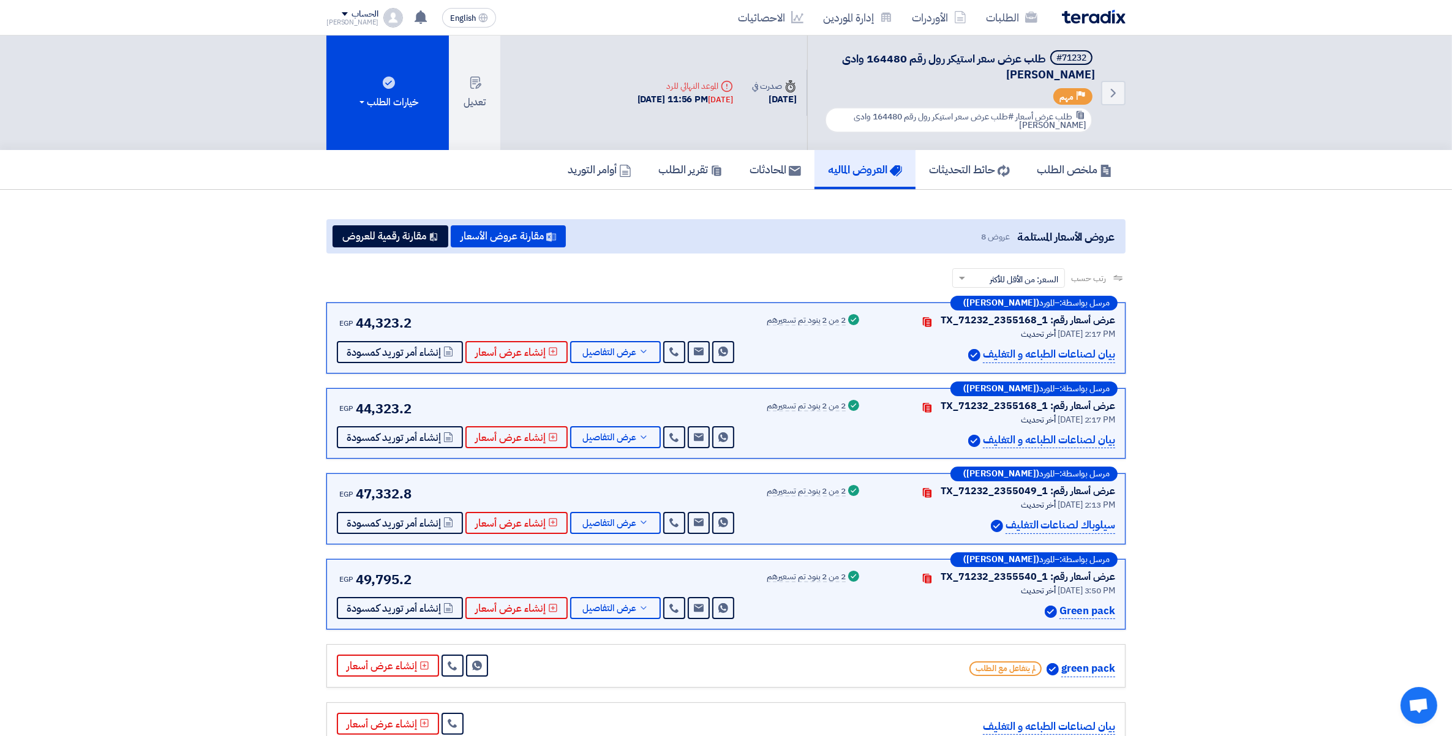
click at [889, 58] on span "طلب عرض سعر استيكر رول رقم 164480 وادى [PERSON_NAME]" at bounding box center [968, 66] width 253 height 32
click at [538, 234] on button "مقارنة عروض الأسعار" at bounding box center [508, 236] width 115 height 22
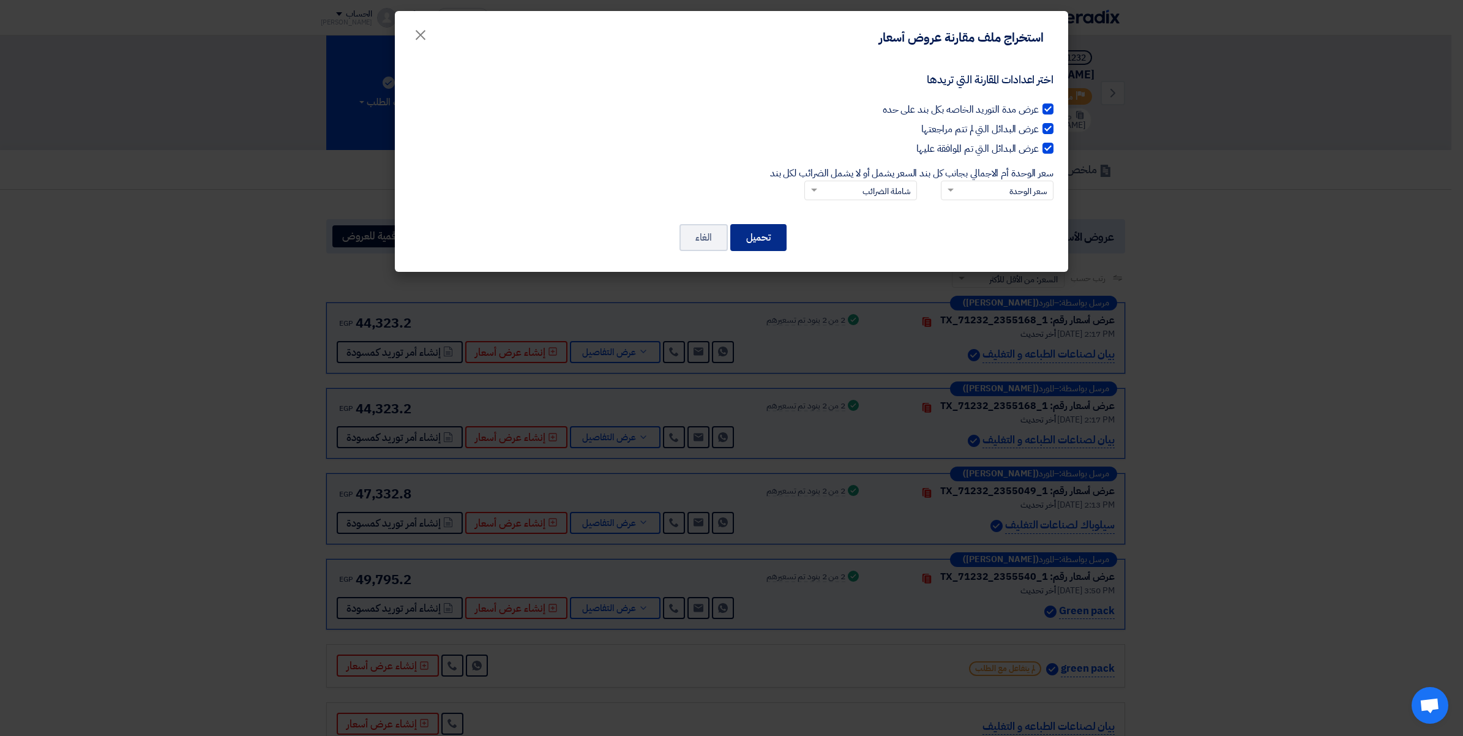
click at [754, 236] on button "تحميل" at bounding box center [759, 237] width 56 height 27
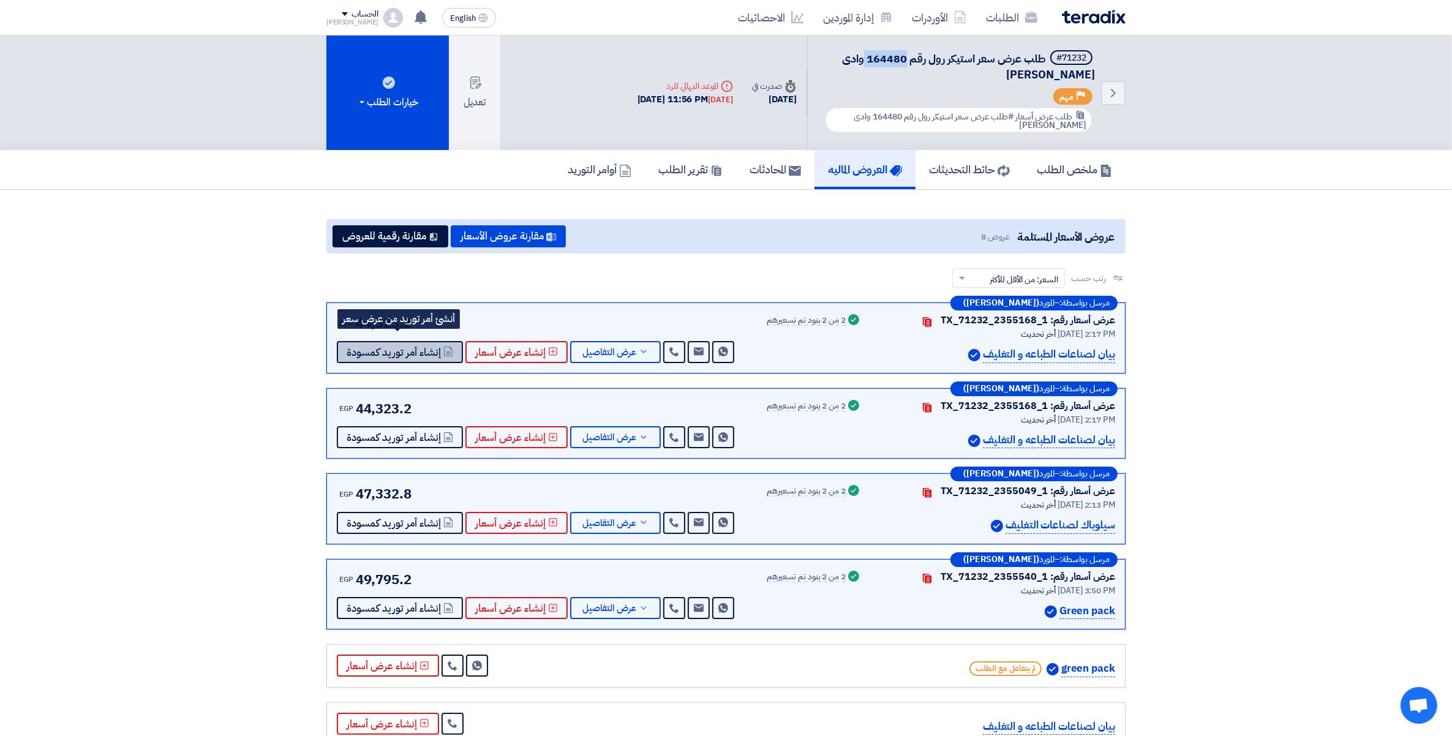
click at [383, 352] on span "إنشاء أمر توريد كمسودة" at bounding box center [394, 352] width 94 height 9
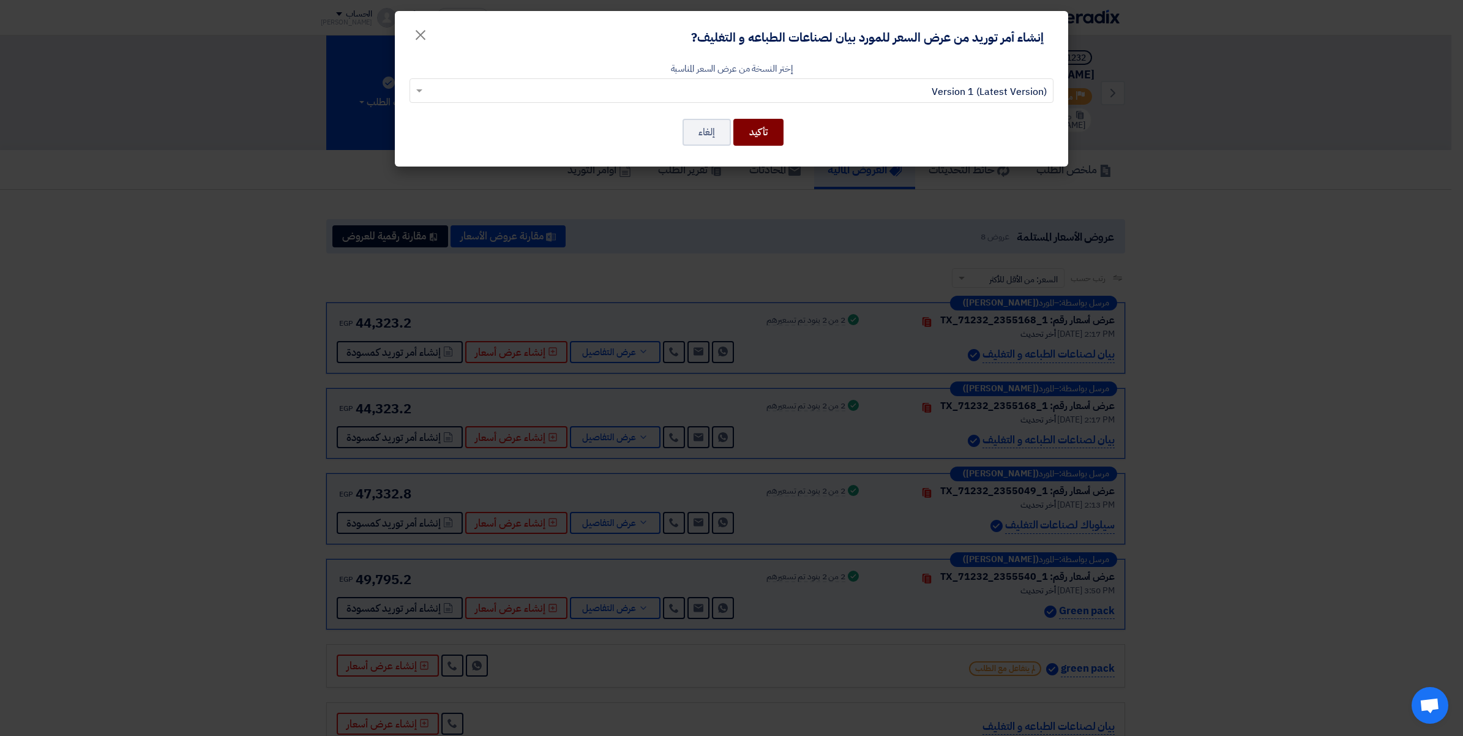
click at [772, 135] on button "تأكيد" at bounding box center [759, 132] width 50 height 27
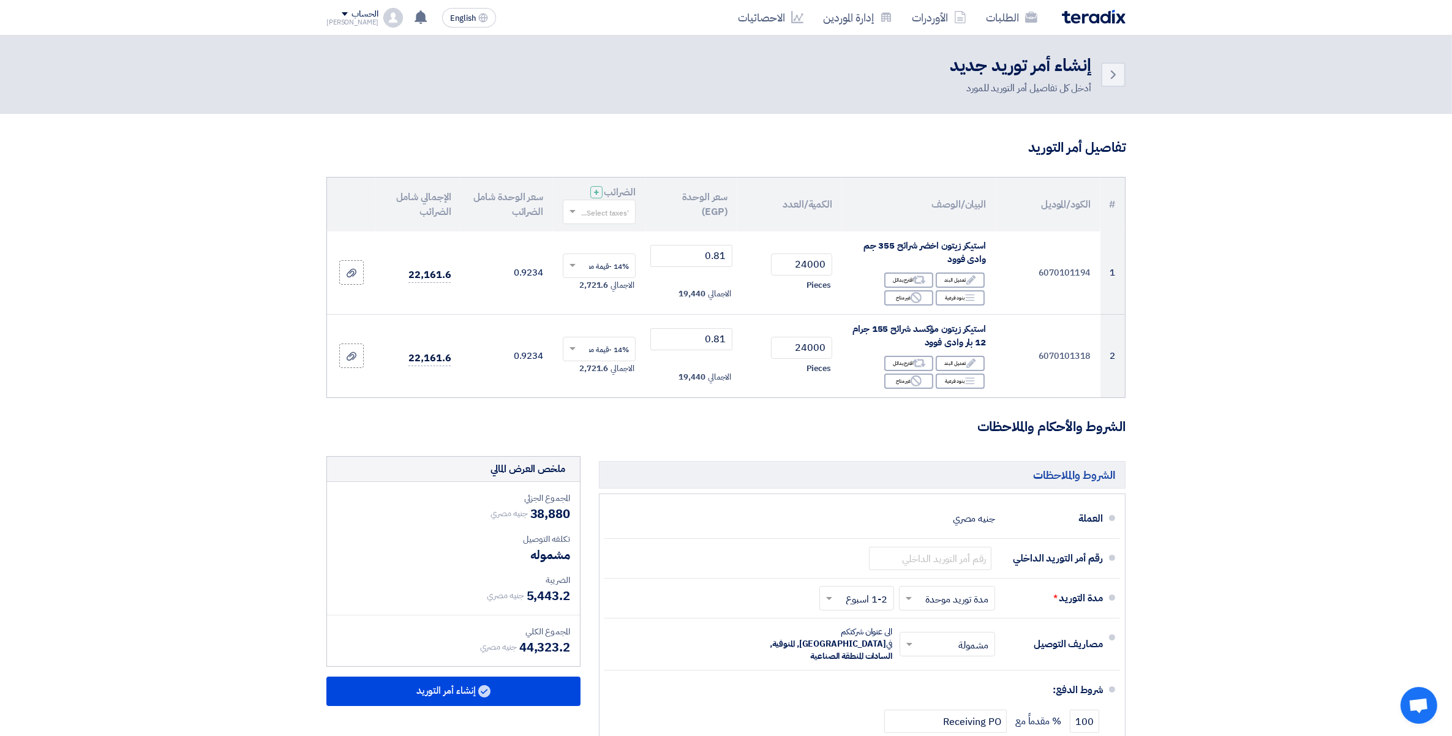
click at [591, 215] on input "text" at bounding box center [606, 213] width 48 height 20
click at [618, 233] on span "14% -قيمة مضافة" at bounding box center [601, 234] width 56 height 11
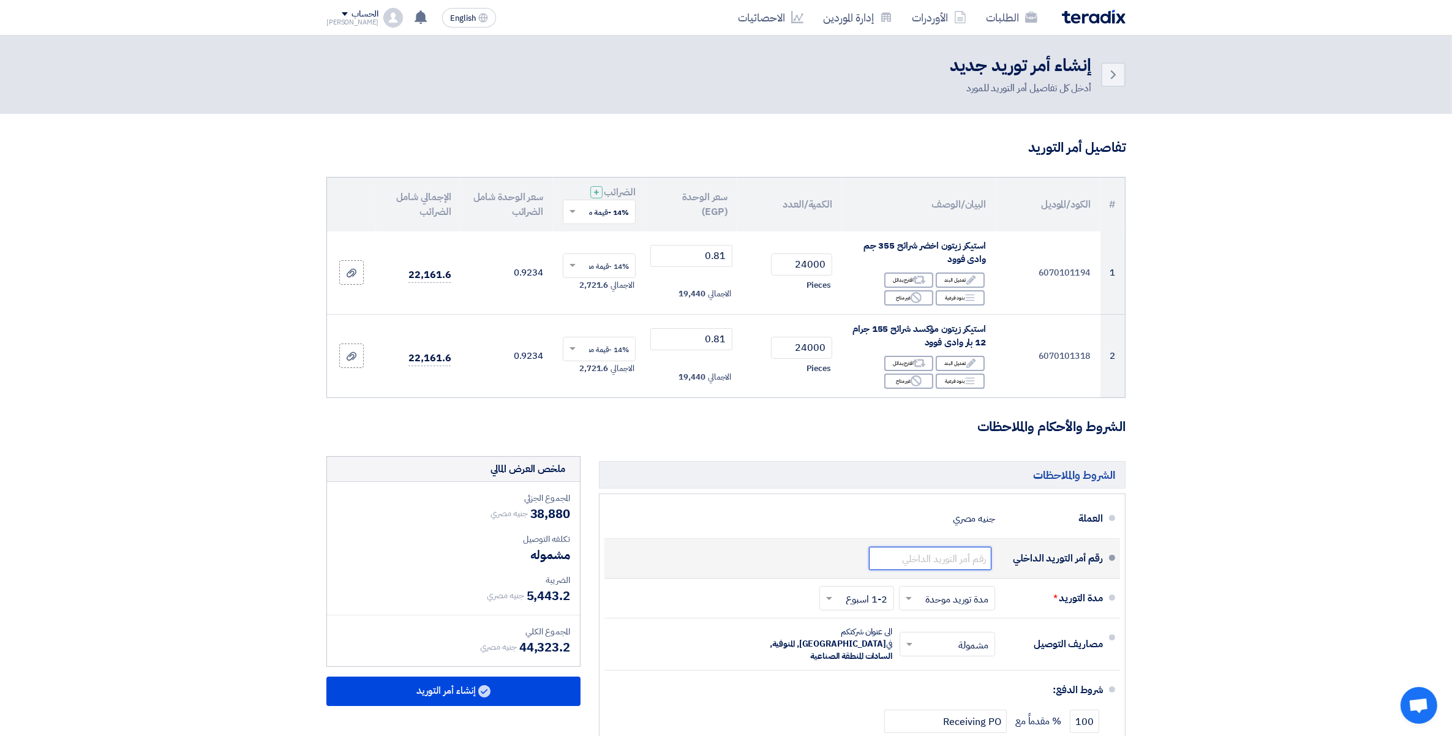
click at [931, 556] on input "text" at bounding box center [930, 558] width 122 height 23
paste input "164480/1"
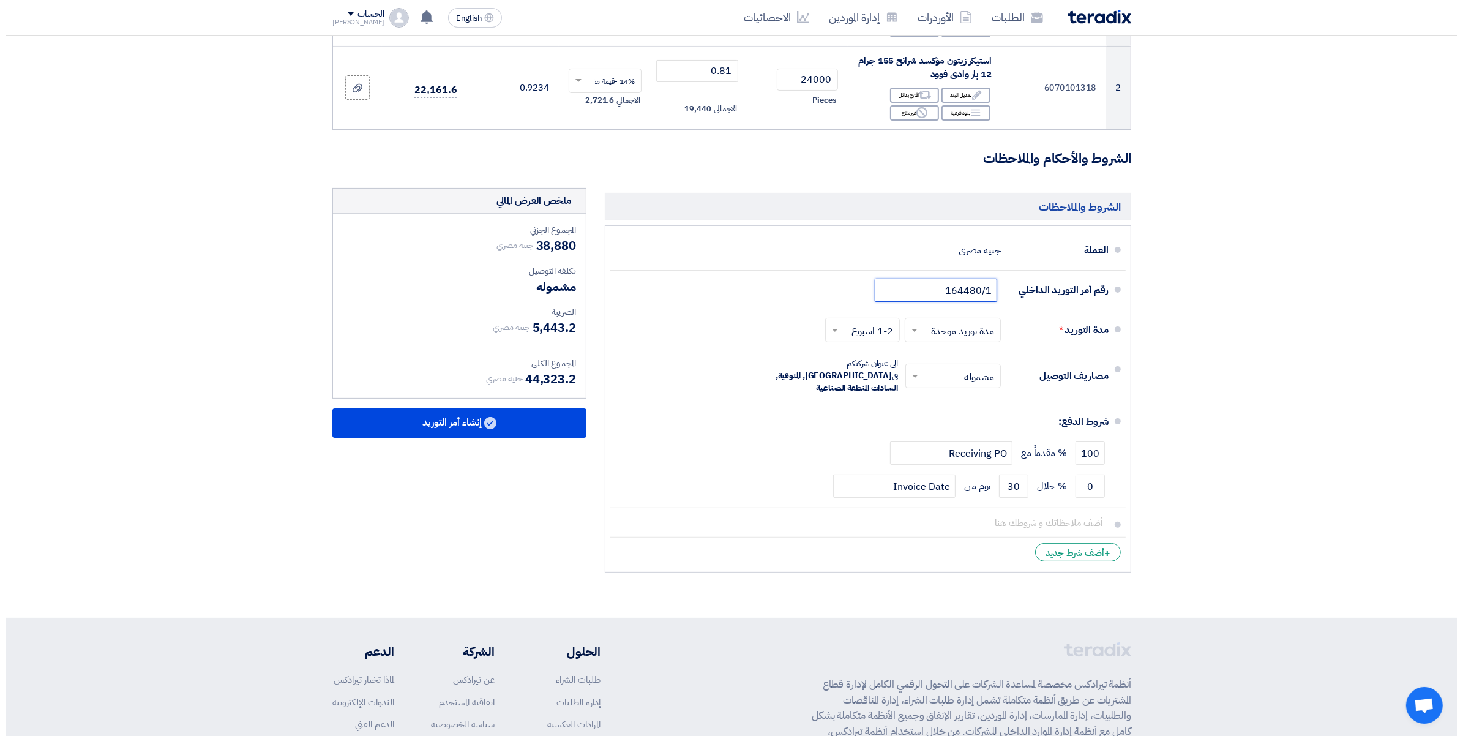
scroll to position [383, 0]
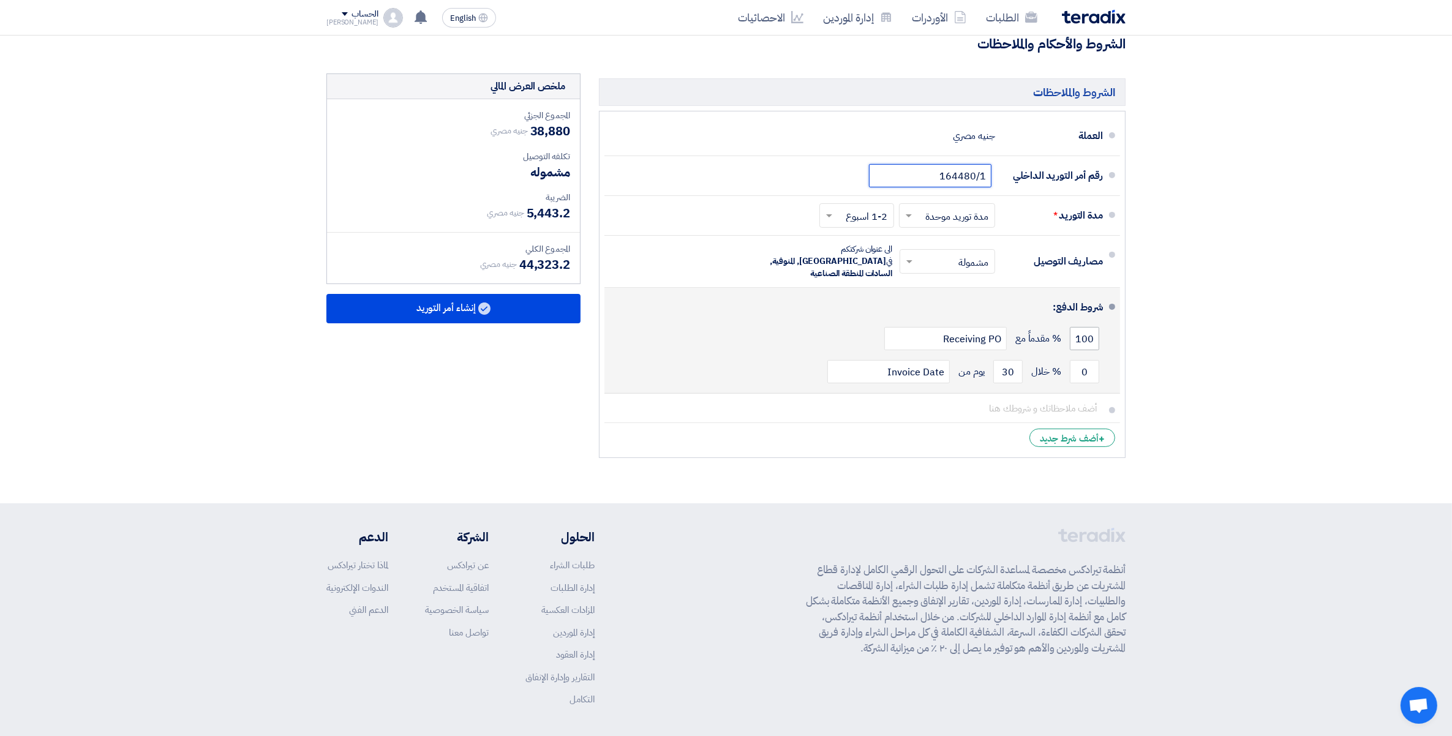
type input "164480/1"
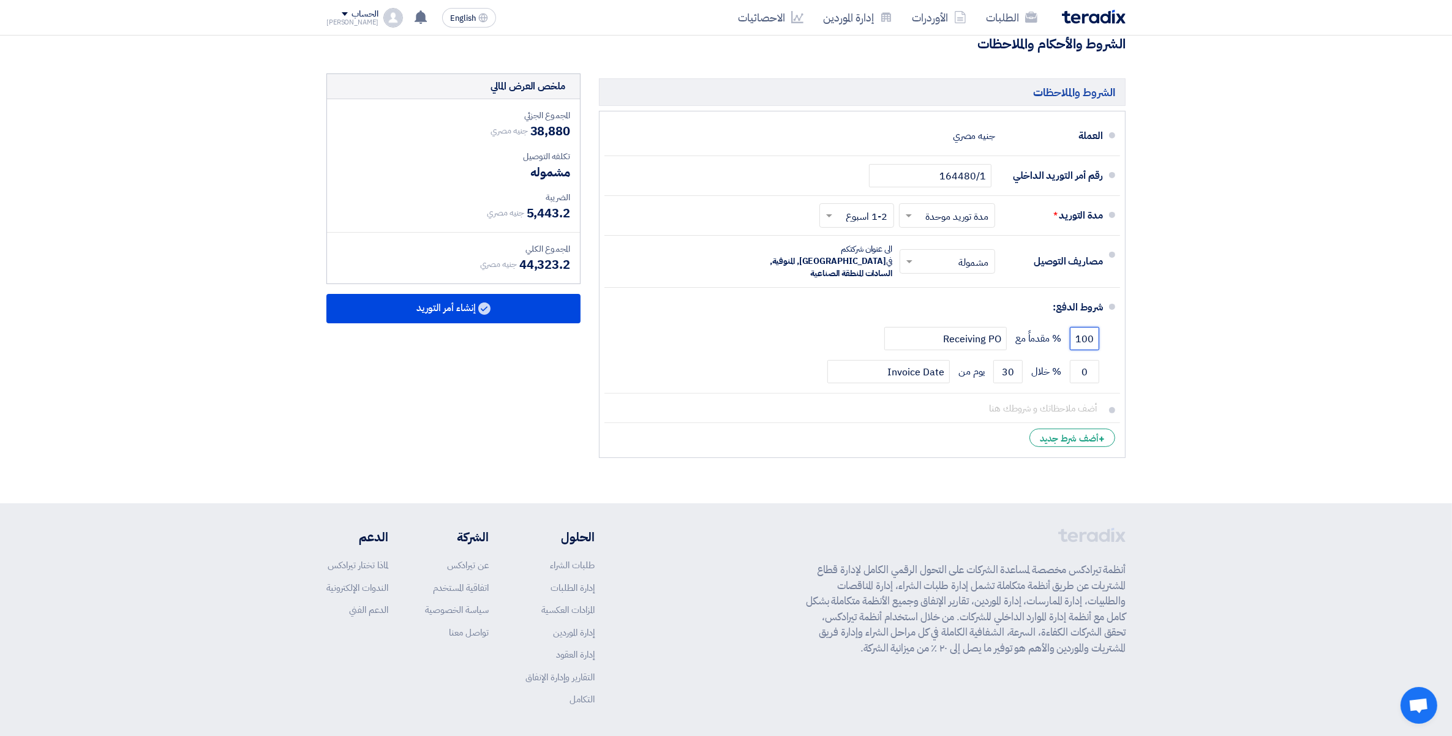
drag, startPoint x: 1075, startPoint y: 331, endPoint x: 1310, endPoint y: 343, distance: 236.1
click at [1310, 343] on section "تفاصيل أمر التوريد # الكود/الموديل البيان/الوصف الكمية/العدد سعر الوحدة (EGP) ا…" at bounding box center [726, 117] width 1452 height 772
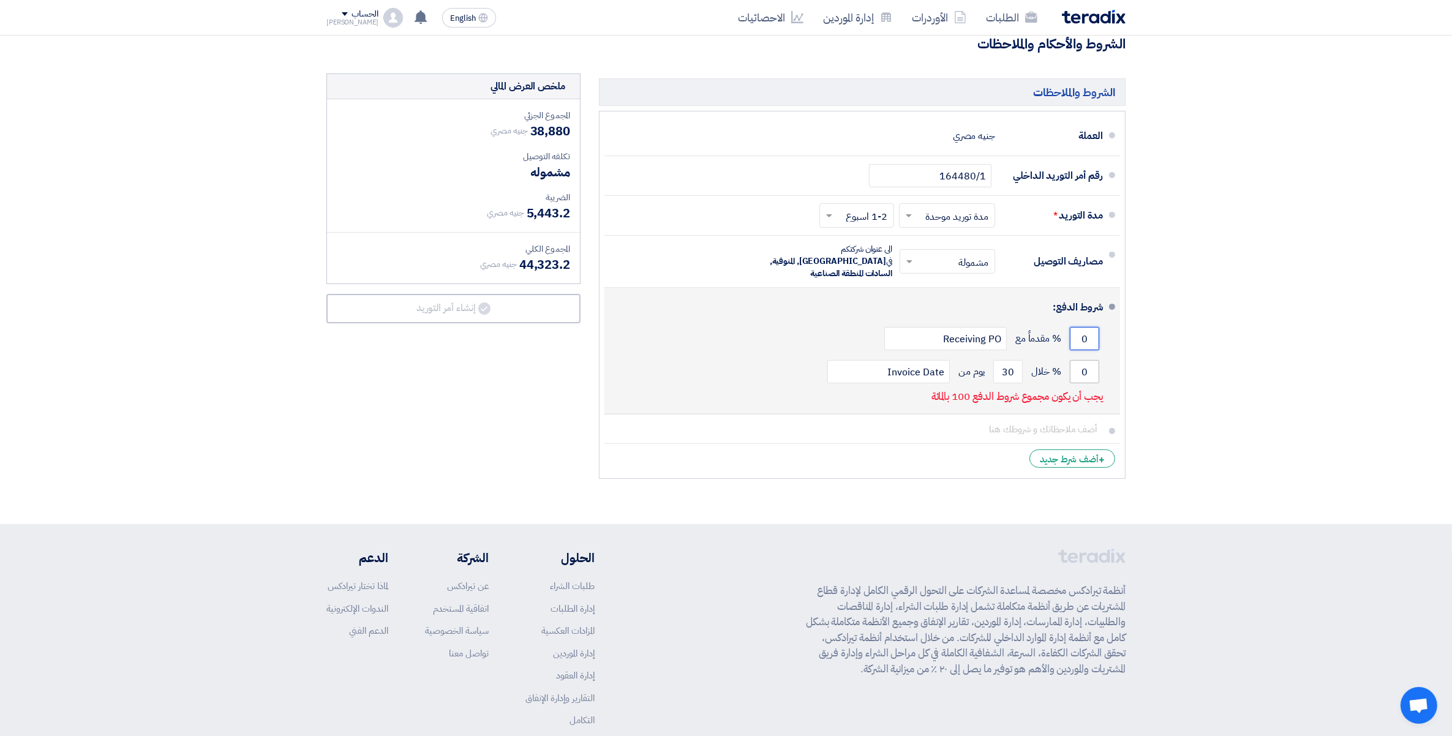
type input "0"
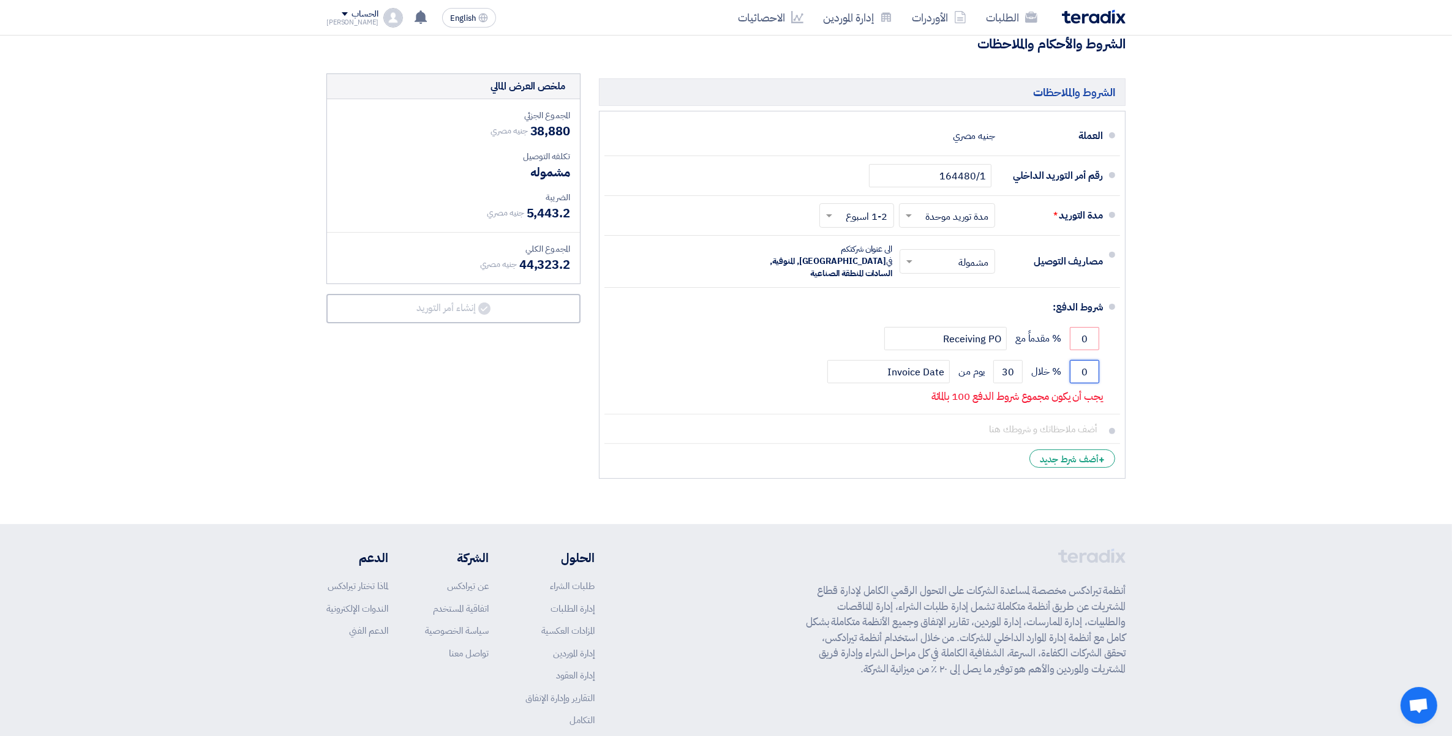
drag, startPoint x: 1076, startPoint y: 362, endPoint x: 1274, endPoint y: 370, distance: 197.3
click at [1274, 370] on section "تفاصيل أمر التوريد # الكود/الموديل البيان/الوصف الكمية/العدد سعر الوحدة (EGP) ا…" at bounding box center [726, 127] width 1452 height 793
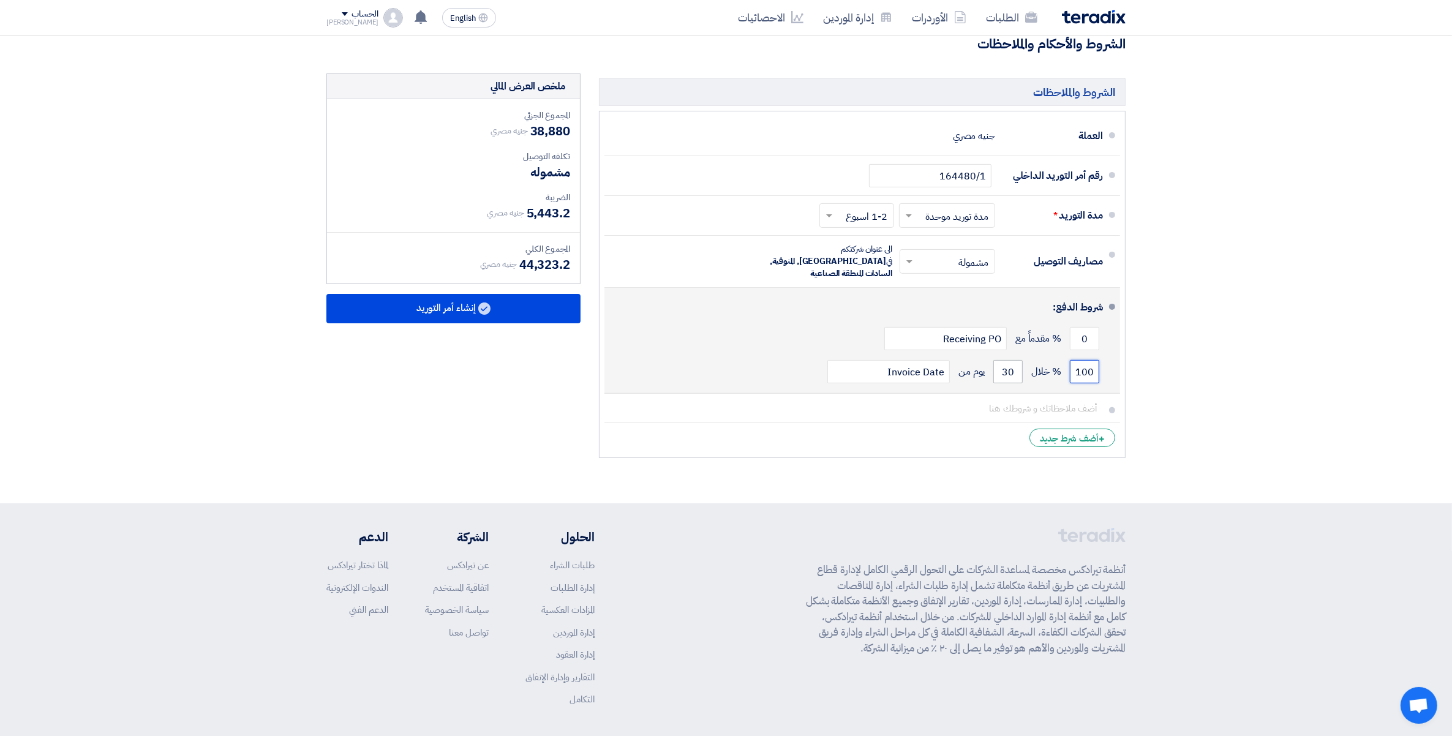
type input "100"
click at [996, 365] on input "30" at bounding box center [1007, 371] width 29 height 23
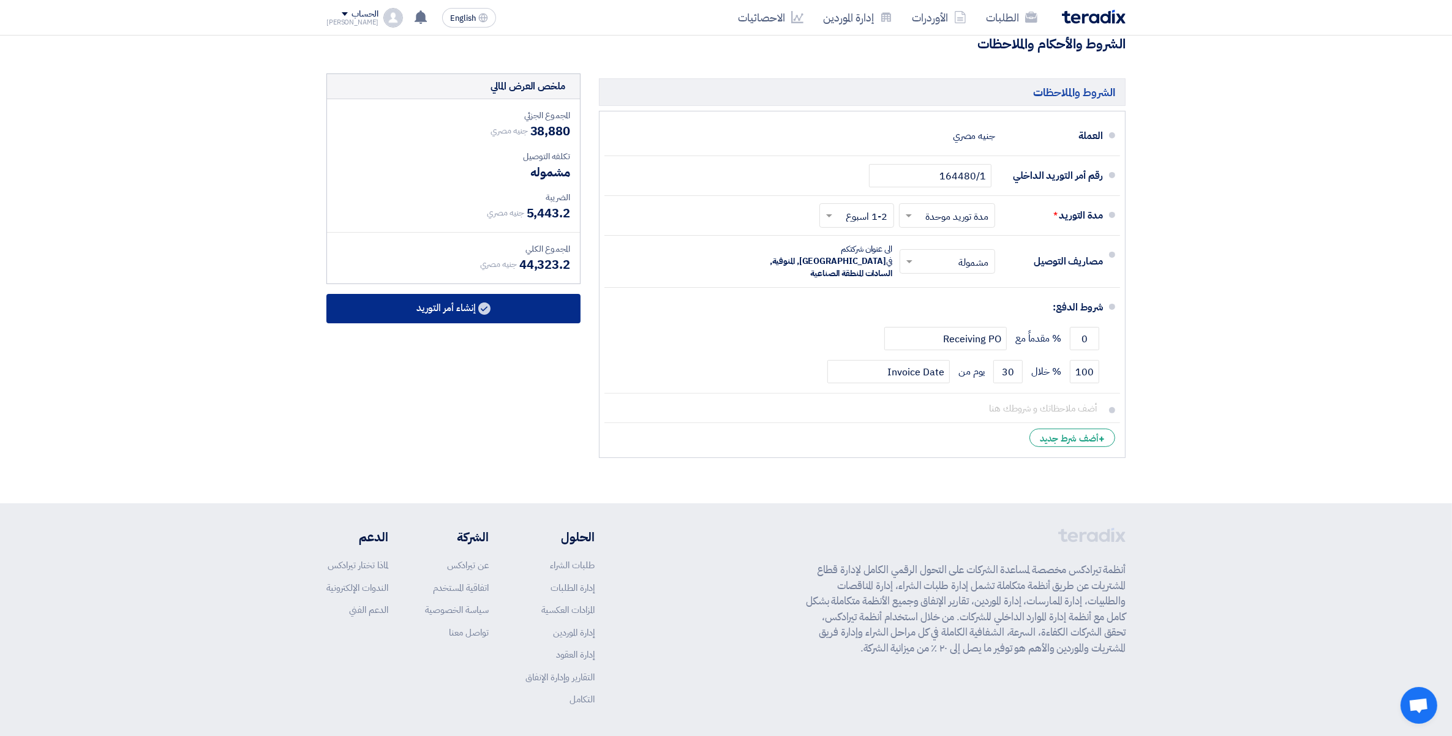
click at [468, 310] on button "إنشاء أمر التوريد" at bounding box center [453, 308] width 254 height 29
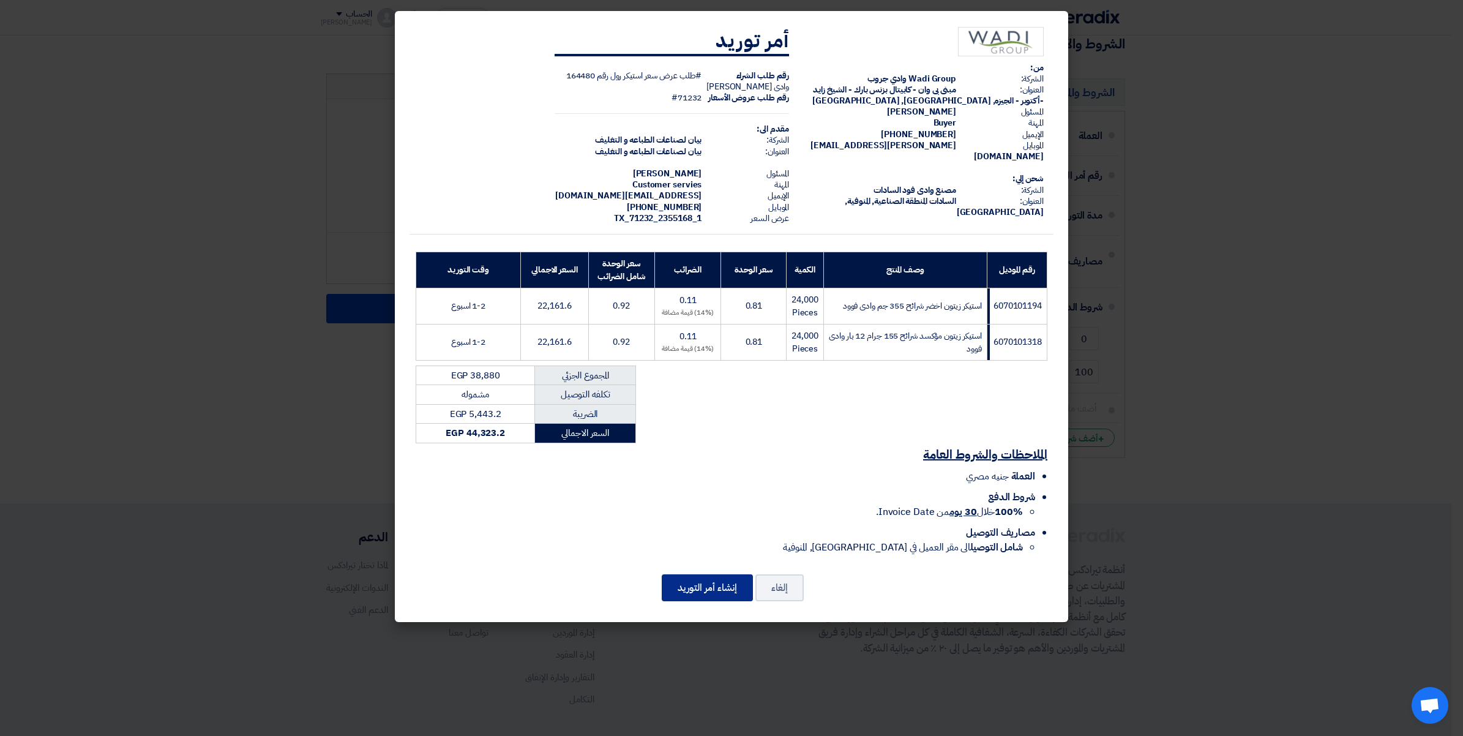
click at [715, 579] on button "إنشاء أمر التوريد" at bounding box center [707, 587] width 91 height 27
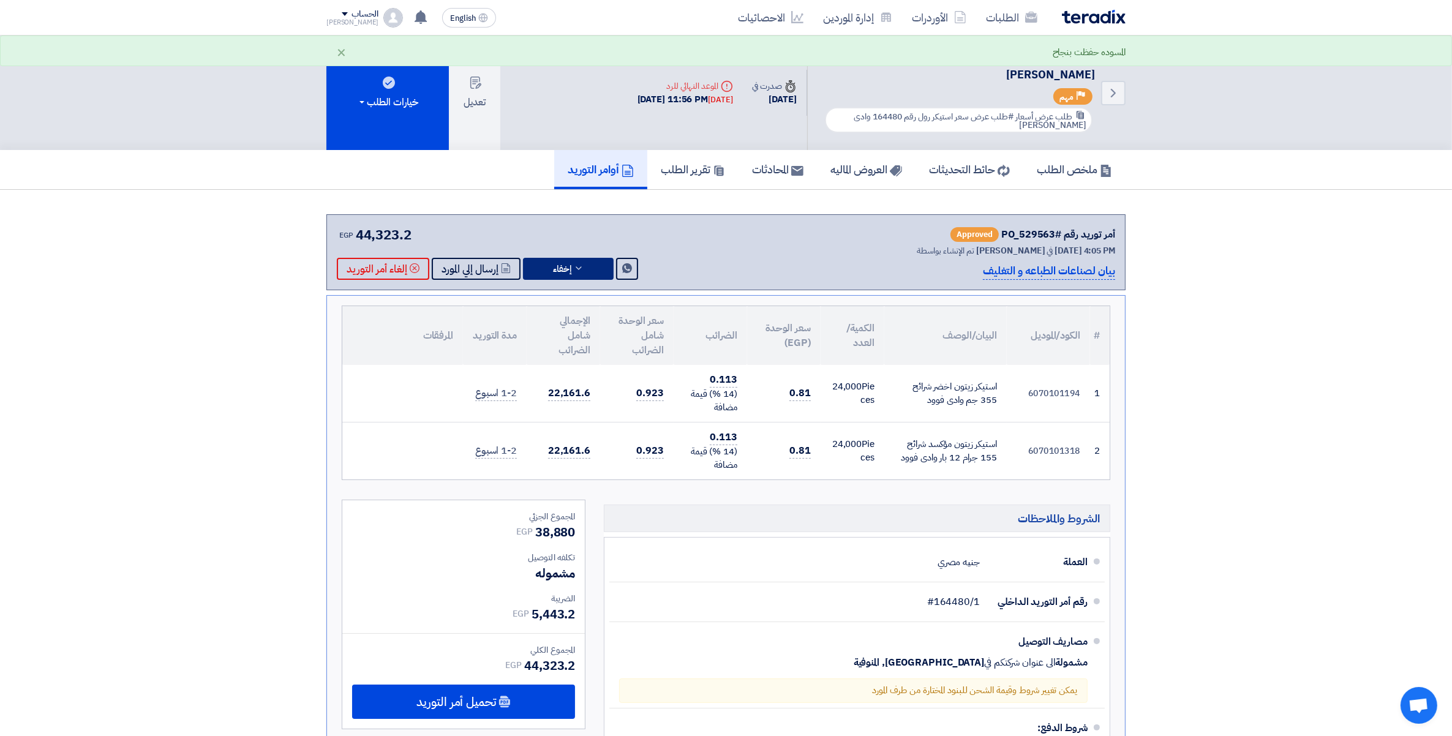
click at [579, 265] on icon at bounding box center [579, 268] width 10 height 10
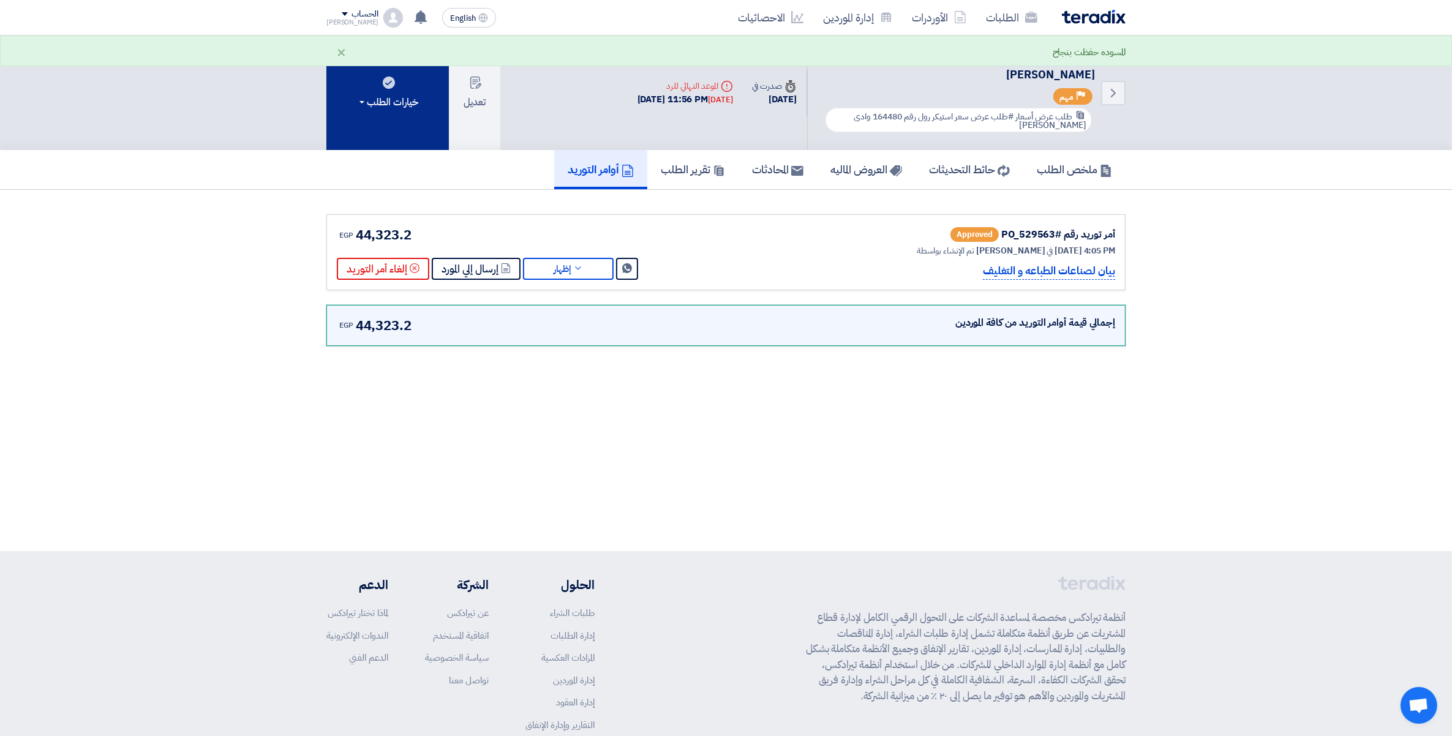
click at [396, 102] on div "خيارات الطلب" at bounding box center [387, 102] width 61 height 15
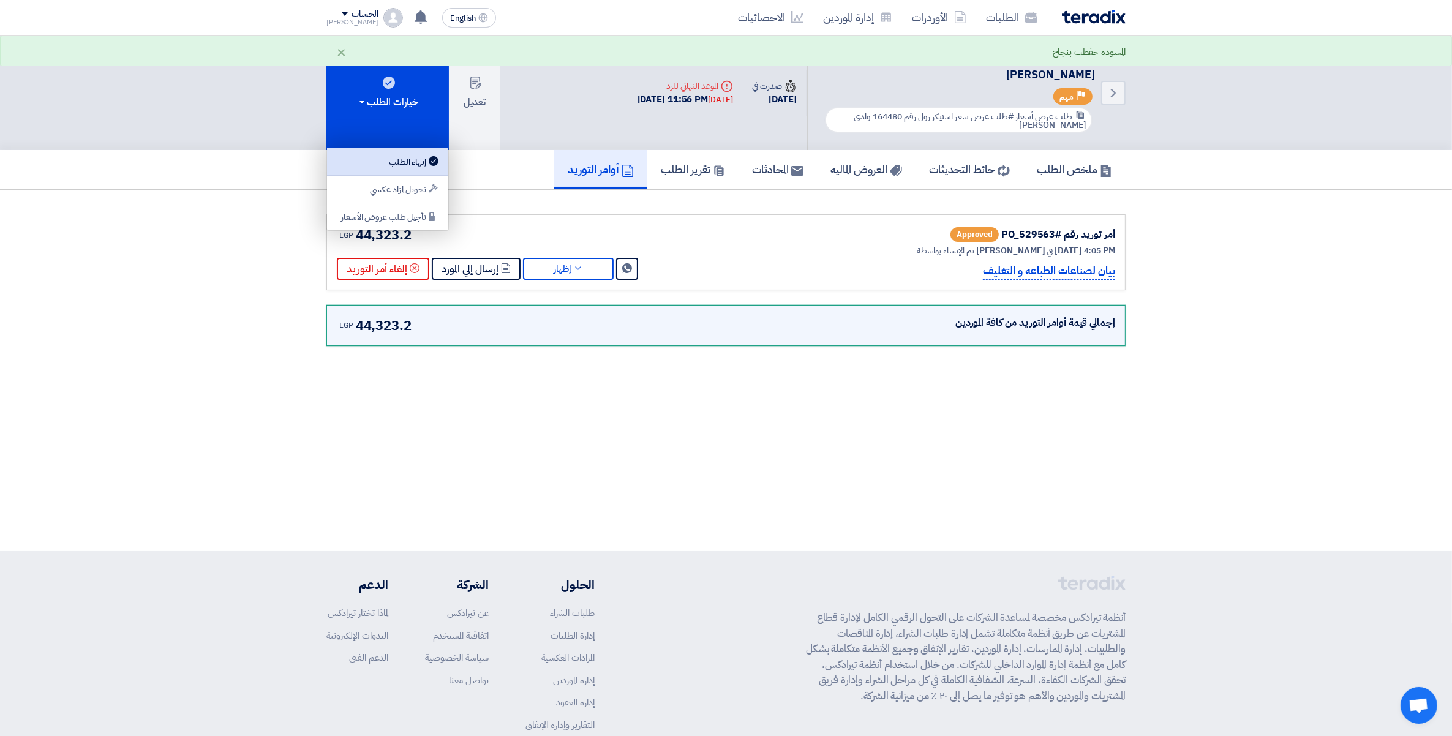
click at [397, 162] on div "إنهاء الطلب" at bounding box center [387, 161] width 107 height 15
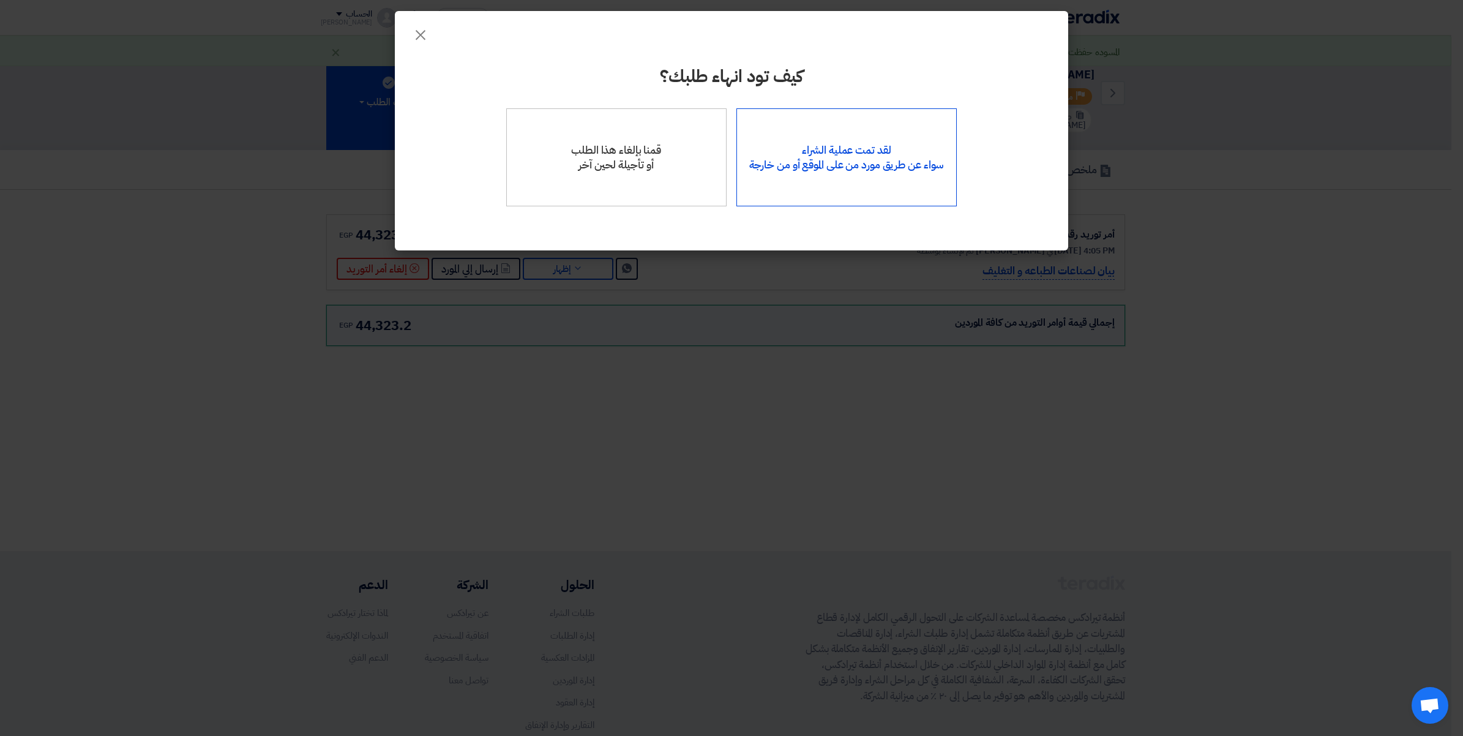
click at [904, 146] on div "لقد تمت عملية الشراء سواء عن طريق مورد من على الموقع أو من خارجة" at bounding box center [847, 157] width 221 height 98
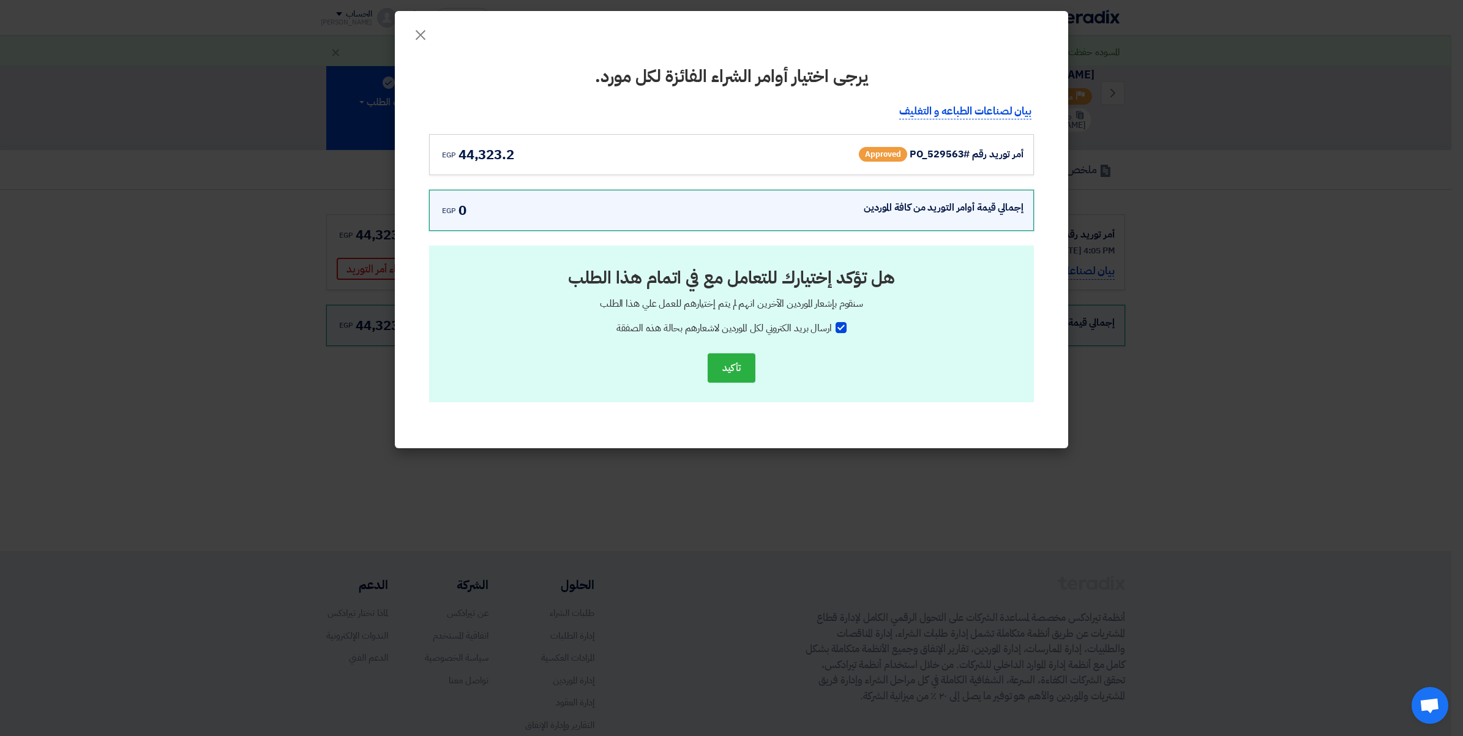
click at [907, 152] on span "Approved" at bounding box center [883, 154] width 48 height 15
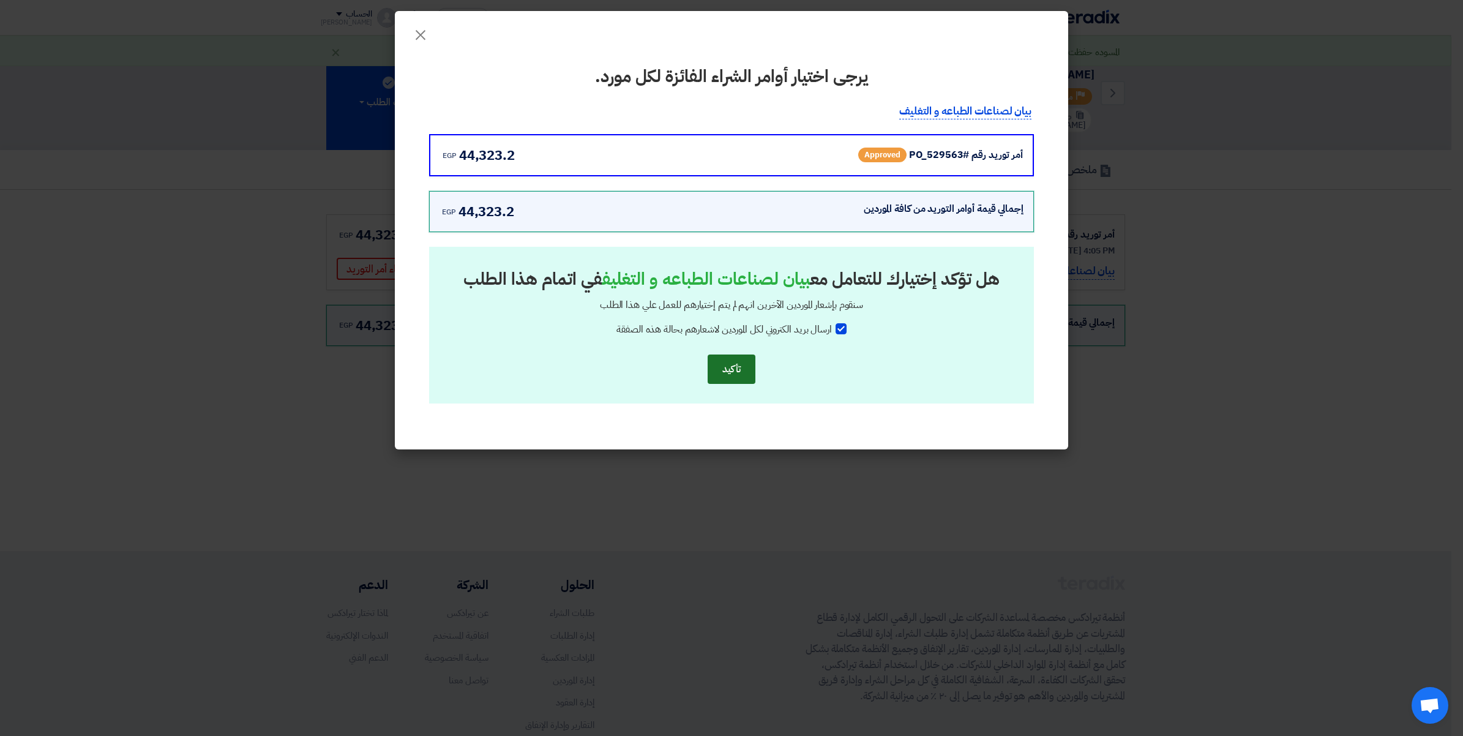
click at [735, 374] on button "تأكيد" at bounding box center [732, 369] width 48 height 29
click at [734, 363] on button "تأكيد" at bounding box center [732, 369] width 48 height 29
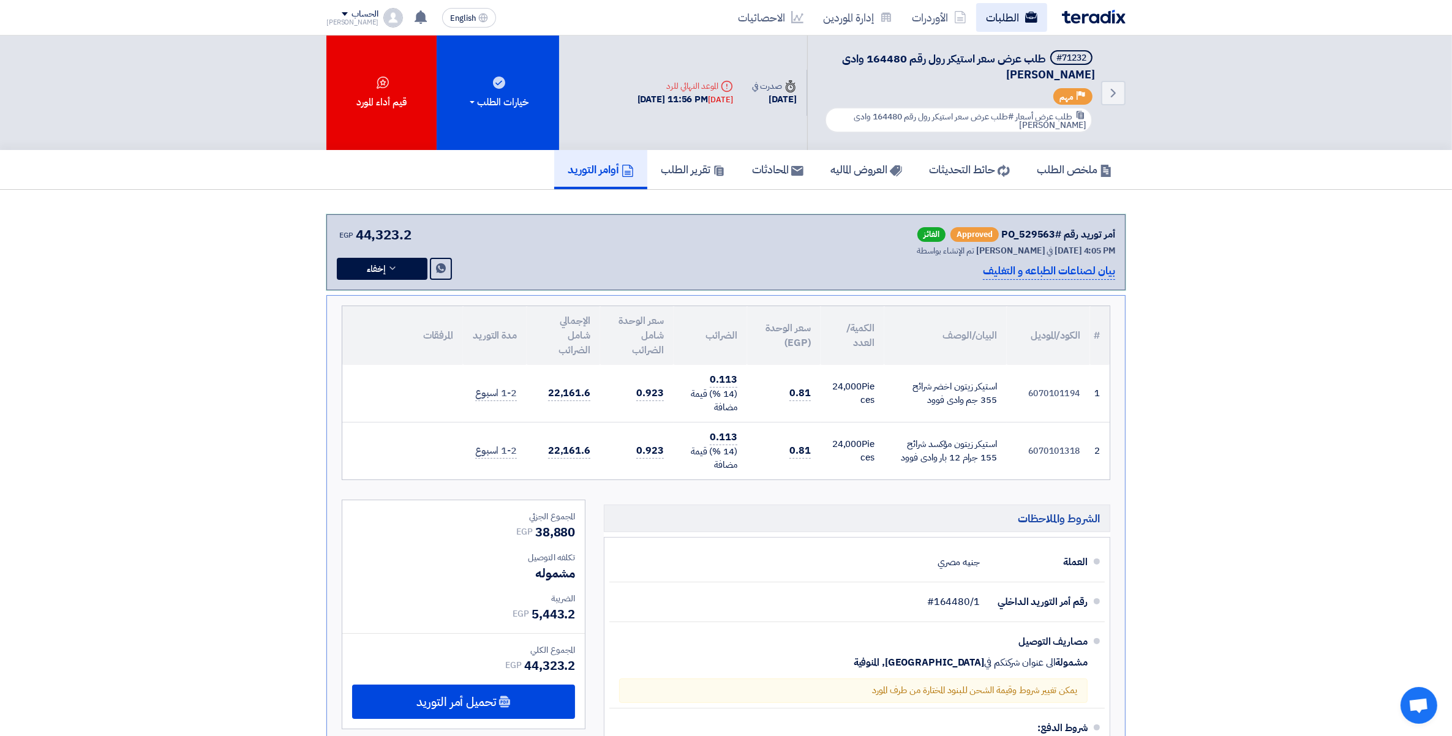
click at [1012, 31] on link "الطلبات" at bounding box center [1011, 17] width 71 height 29
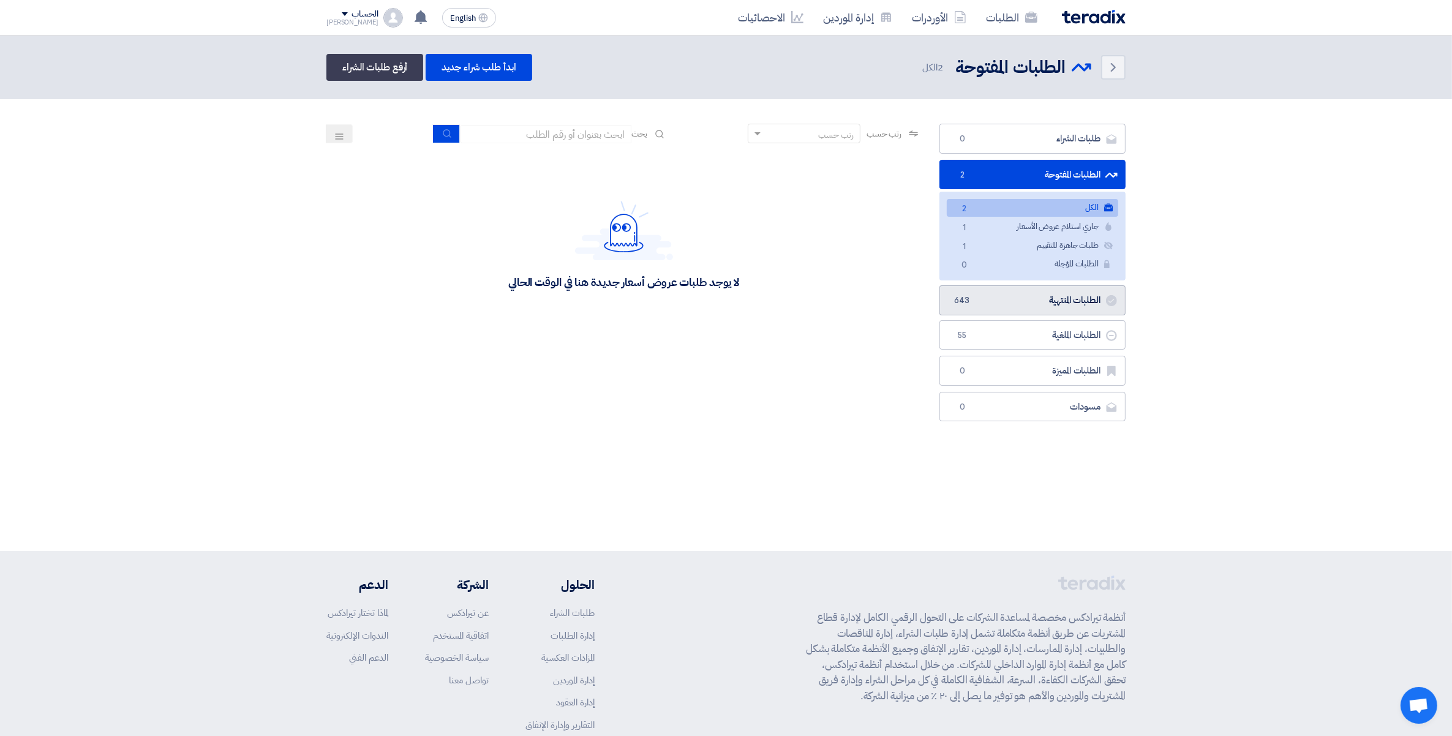
click at [1078, 301] on link "الطلبات المنتهية الطلبات المنتهية 643" at bounding box center [1032, 300] width 186 height 30
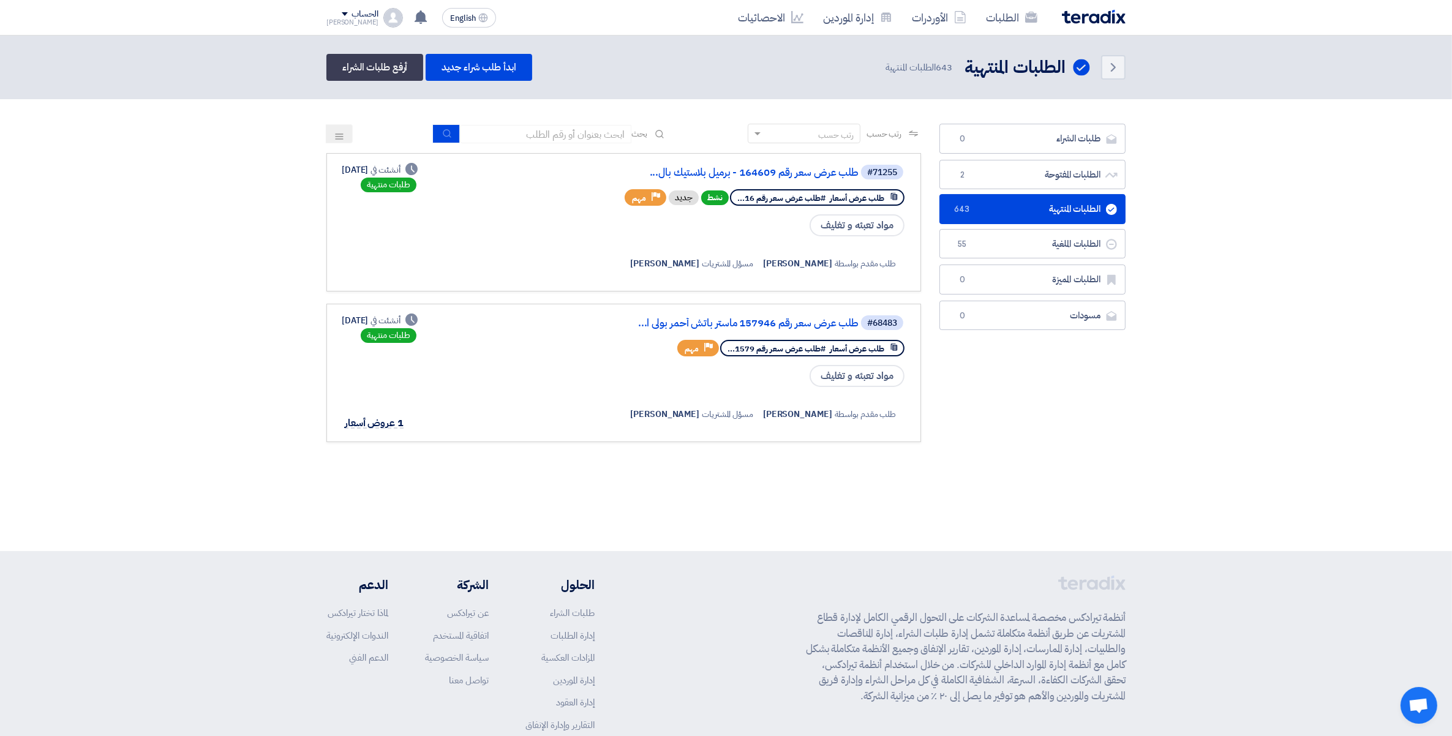
click at [1063, 212] on link "الطلبات المنتهية الطلبات المنتهية 643" at bounding box center [1032, 209] width 186 height 30
click at [1072, 209] on link "الطلبات المنتهية الطلبات المنتهية 643" at bounding box center [1032, 209] width 186 height 30
click at [1086, 175] on link "الطلبات المفتوحة الطلبات المفتوحة 2" at bounding box center [1032, 175] width 186 height 30
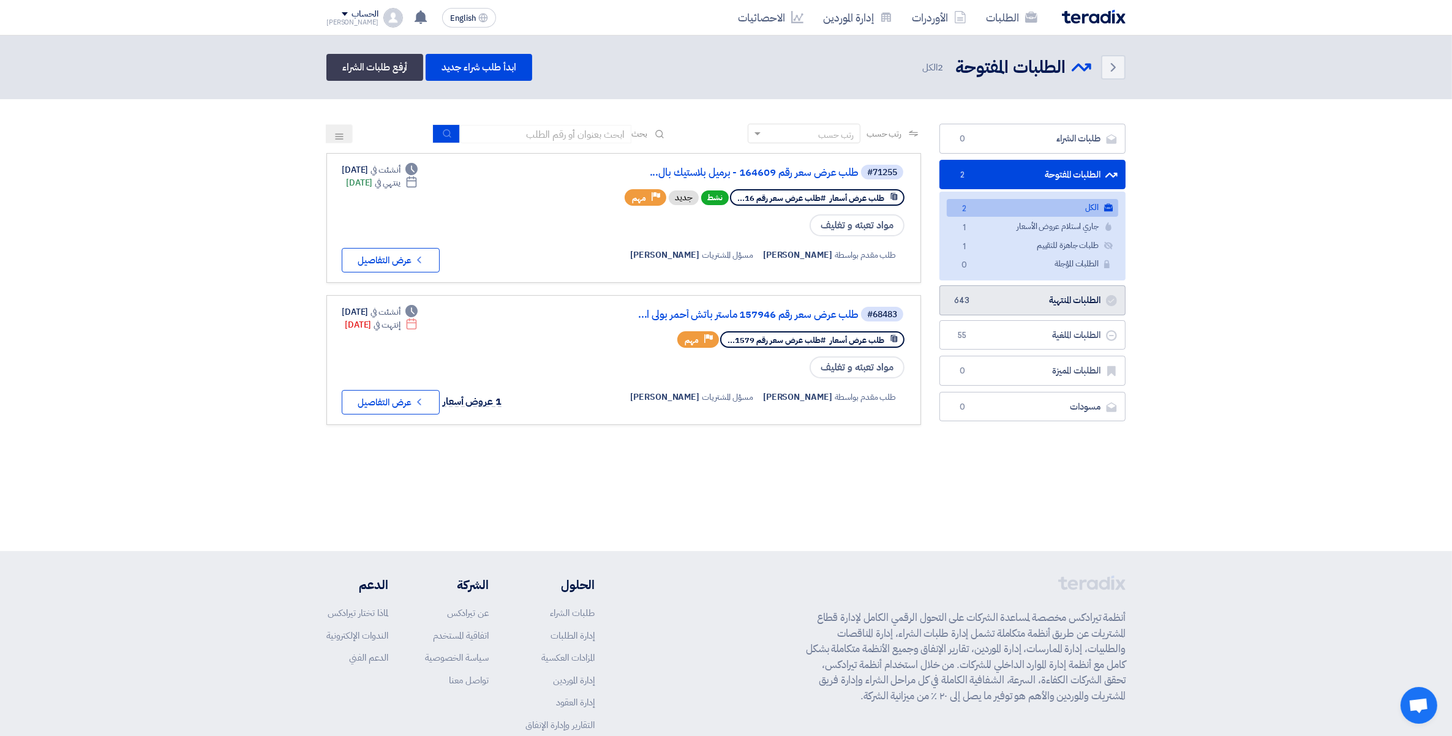
click at [1055, 298] on link "الطلبات المنتهية الطلبات المنتهية 643" at bounding box center [1032, 300] width 186 height 30
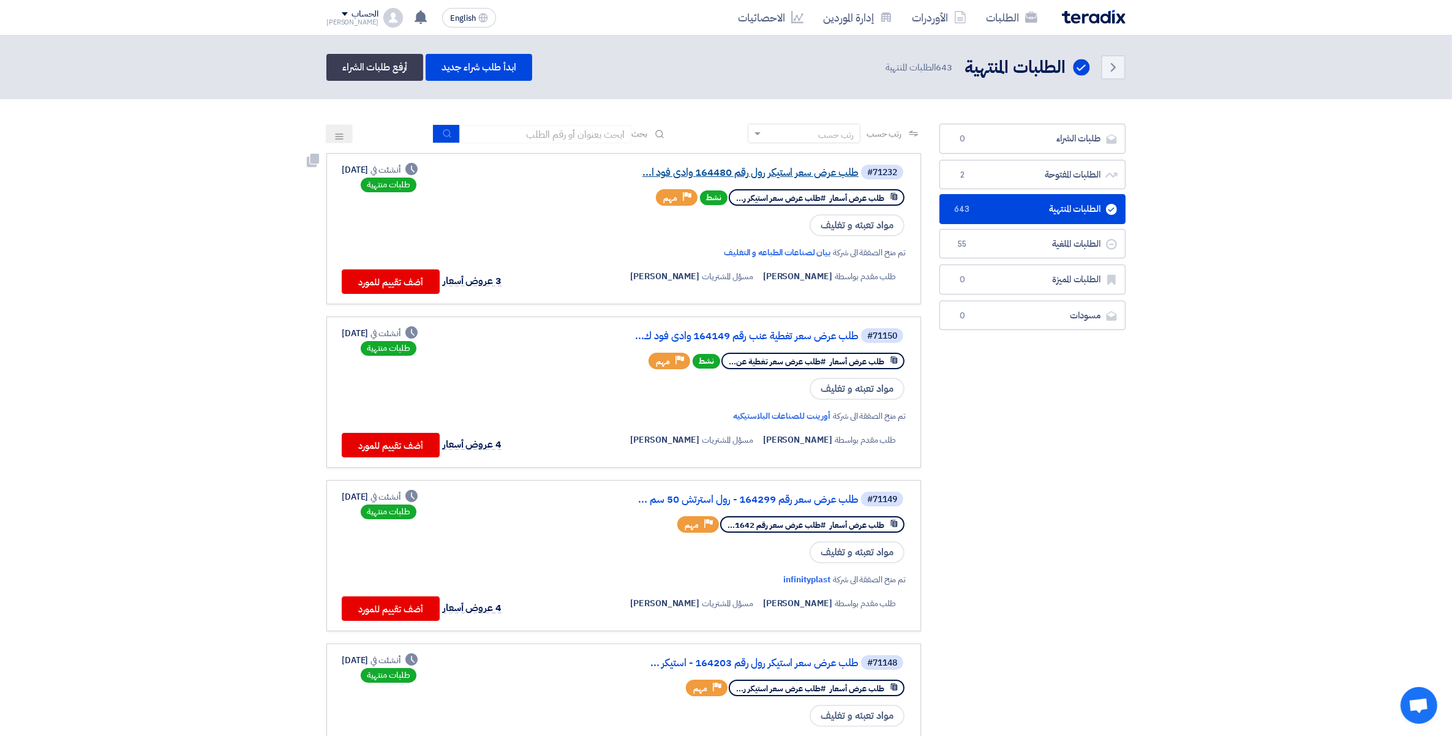
click at [822, 167] on link "طلب عرض سعر استيكر رول رقم 164480 وادى فود ا..." at bounding box center [736, 172] width 245 height 11
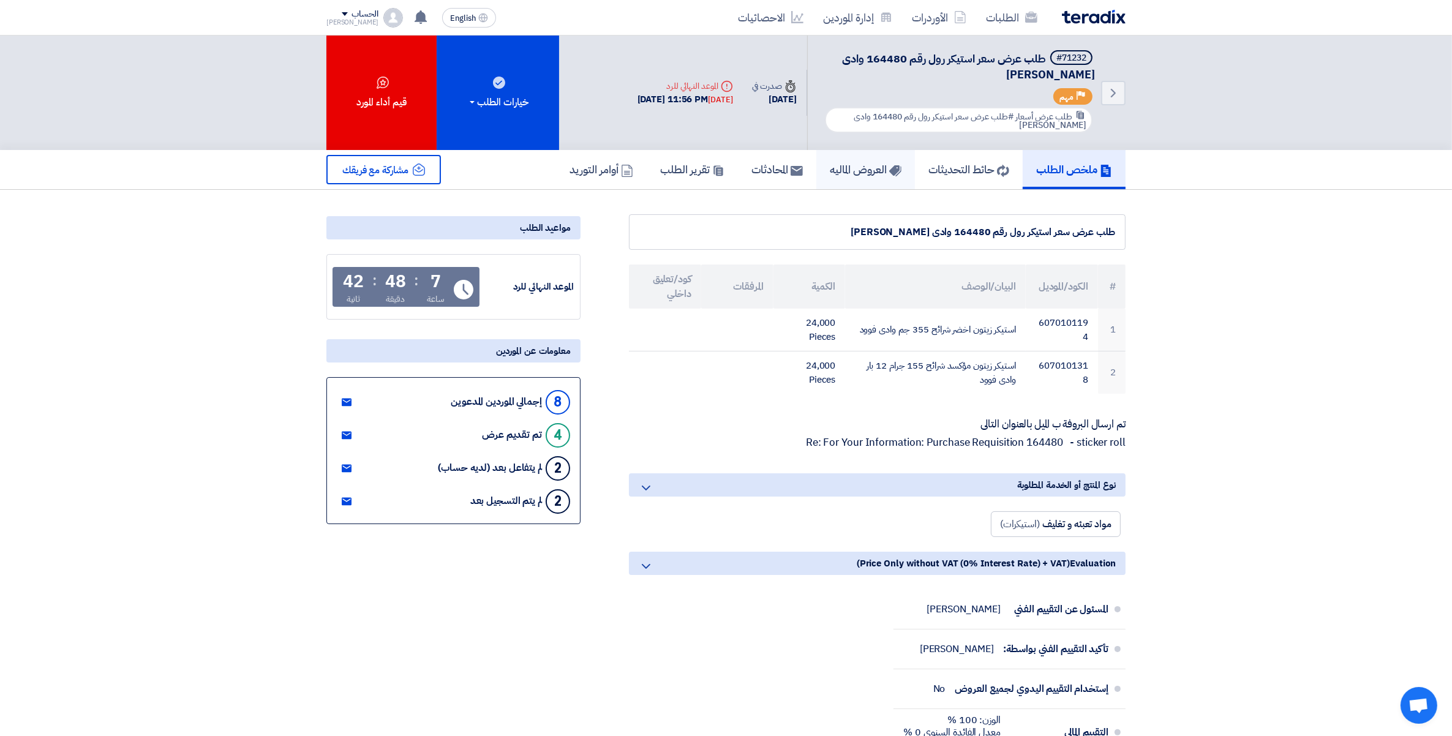
click at [877, 162] on h5 "العروض الماليه" at bounding box center [866, 169] width 72 height 14
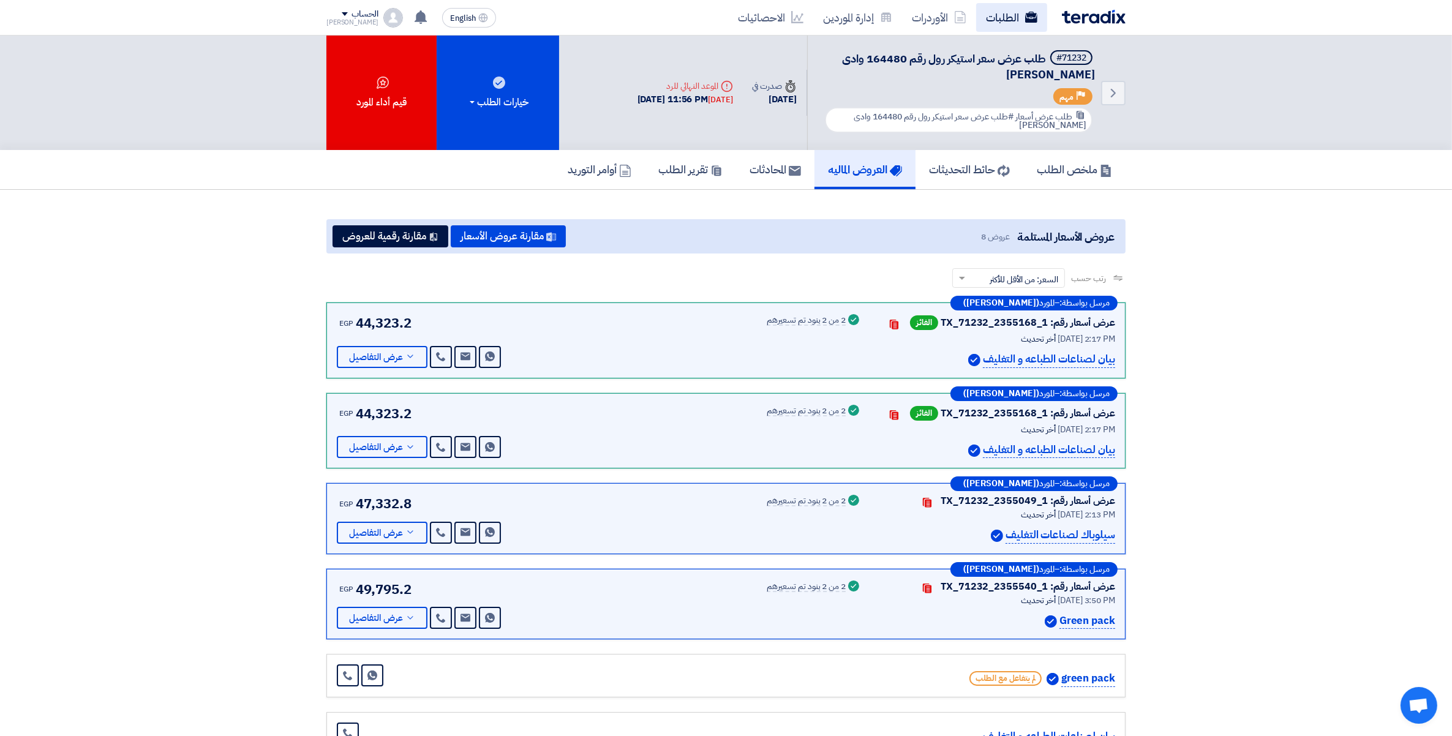
click at [1004, 17] on link "الطلبات" at bounding box center [1011, 17] width 71 height 29
